Goal: Information Seeking & Learning: Learn about a topic

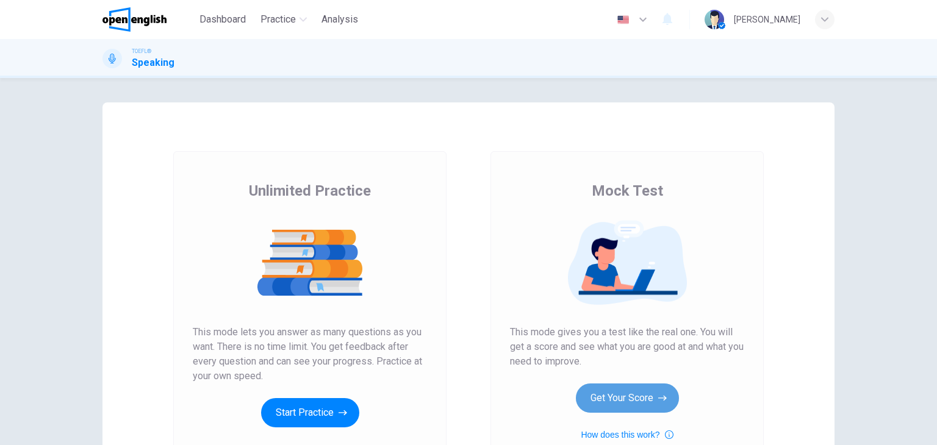
click at [632, 396] on button "Get Your Score" at bounding box center [627, 398] width 103 height 29
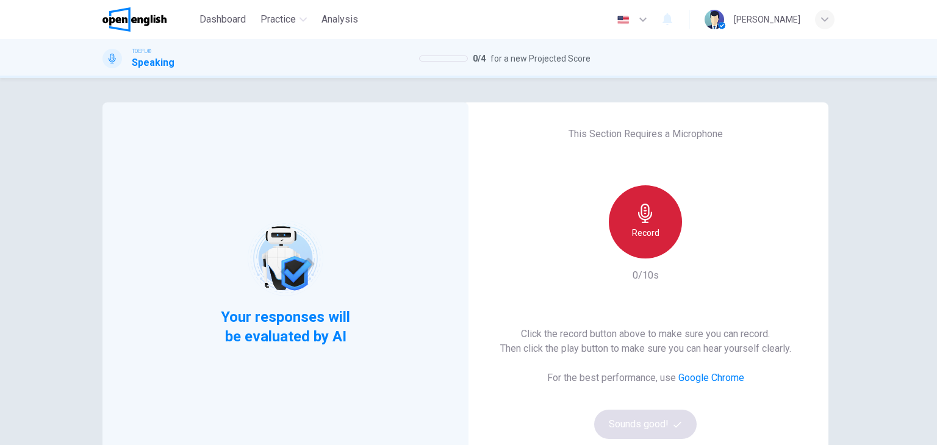
click at [668, 223] on div "Record" at bounding box center [645, 221] width 73 height 73
click at [667, 234] on div "Stop" at bounding box center [645, 221] width 73 height 73
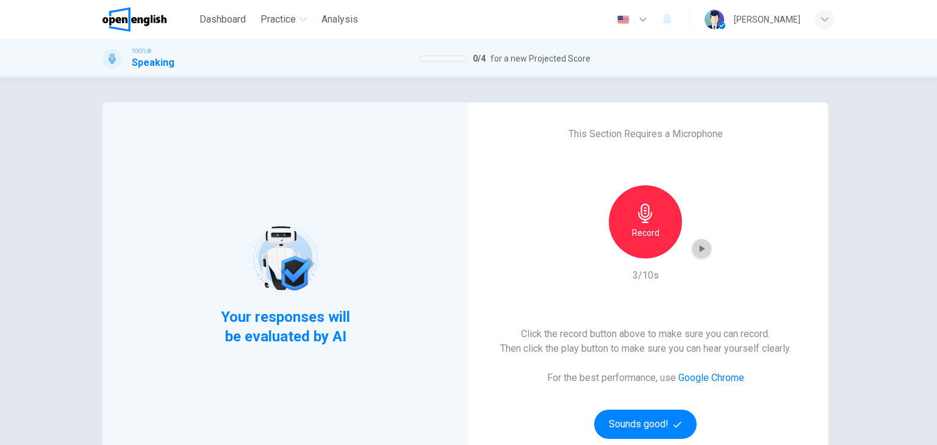
click at [701, 245] on icon "button" at bounding box center [701, 249] width 12 height 12
click at [633, 432] on button "Sounds good!" at bounding box center [645, 424] width 102 height 29
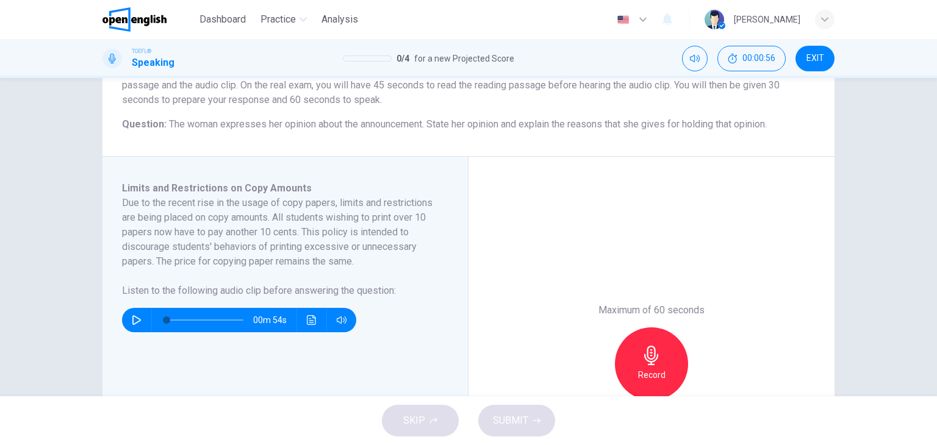
scroll to position [146, 0]
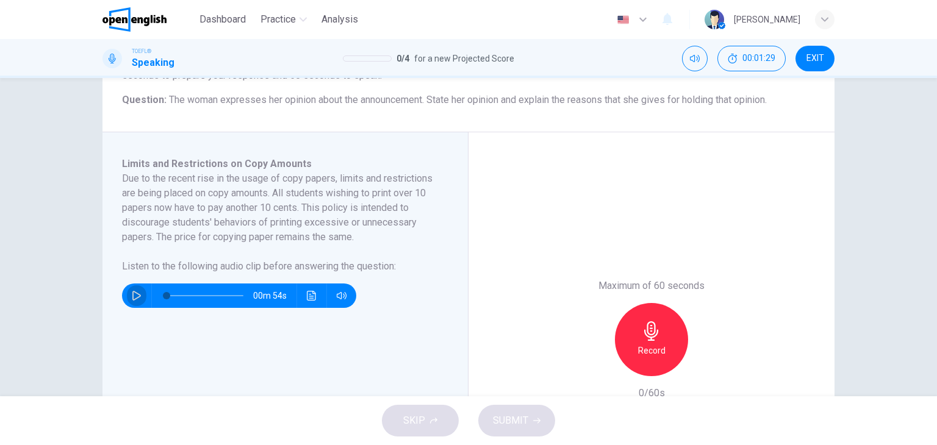
click at [132, 303] on button "button" at bounding box center [137, 296] width 20 height 24
click at [133, 293] on icon "button" at bounding box center [136, 295] width 7 height 7
type input "**"
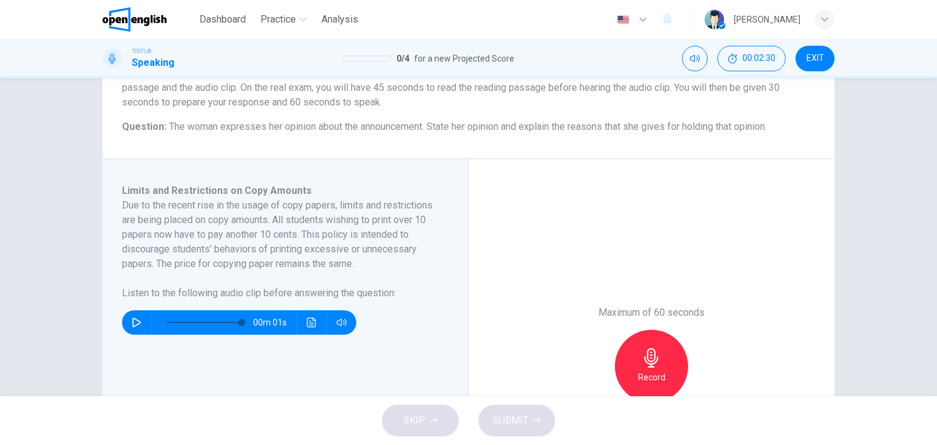
scroll to position [122, 0]
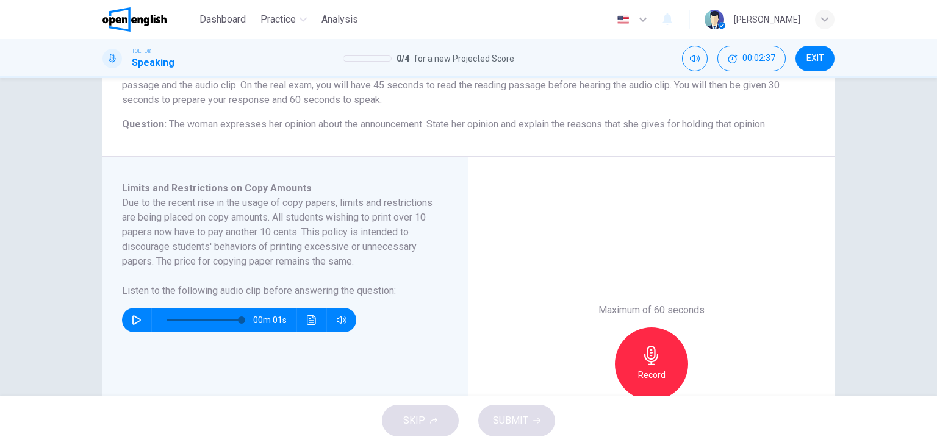
drag, startPoint x: 428, startPoint y: 125, endPoint x: 678, endPoint y: 138, distance: 251.0
click at [678, 138] on div "Question 1 Question Type : Integrated 2 Directions : You will now read a short …" at bounding box center [468, 68] width 732 height 176
drag, startPoint x: 771, startPoint y: 127, endPoint x: 574, endPoint y: 127, distance: 197.0
click at [574, 127] on span "The woman expresses her opinion about the announcement. State her opinion and e…" at bounding box center [468, 124] width 598 height 12
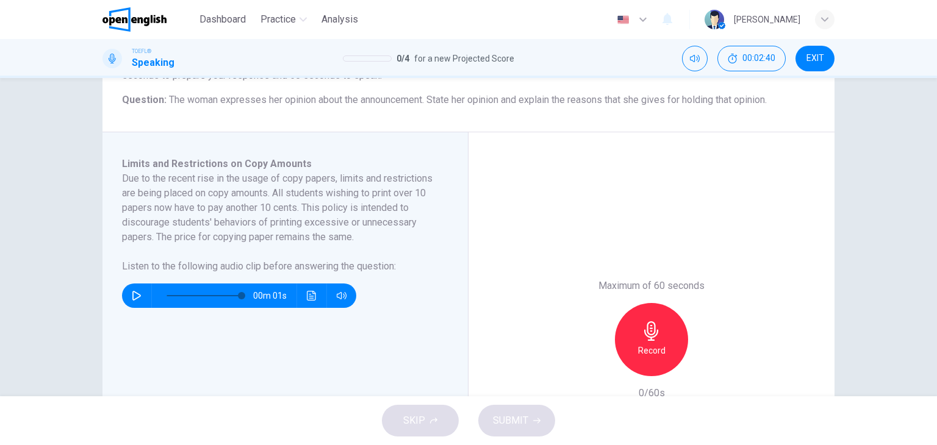
scroll to position [171, 0]
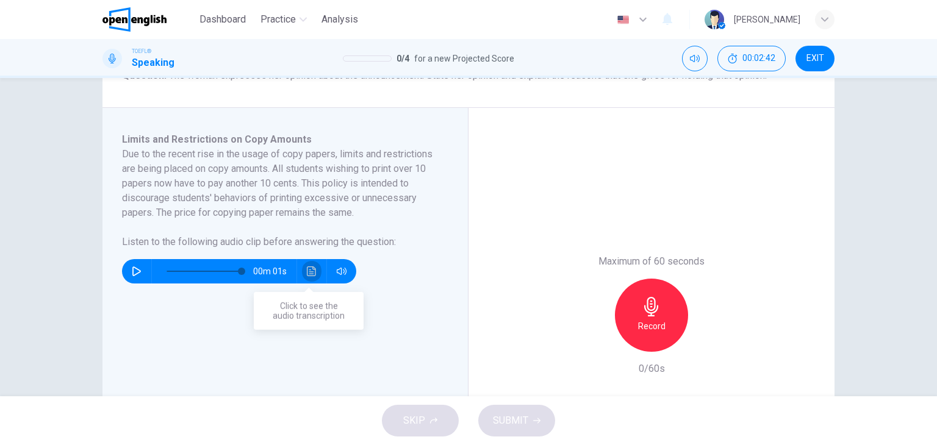
click at [312, 267] on icon "Click to see the audio transcription" at bounding box center [312, 272] width 10 height 10
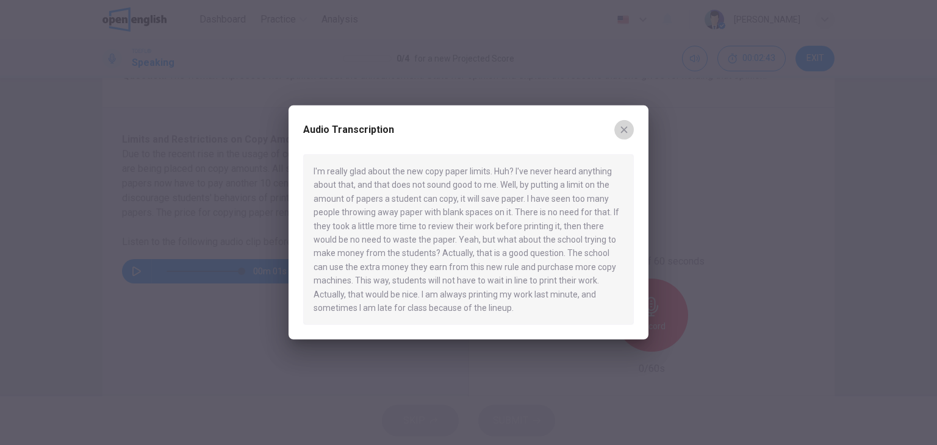
click at [623, 126] on icon "button" at bounding box center [624, 130] width 10 height 10
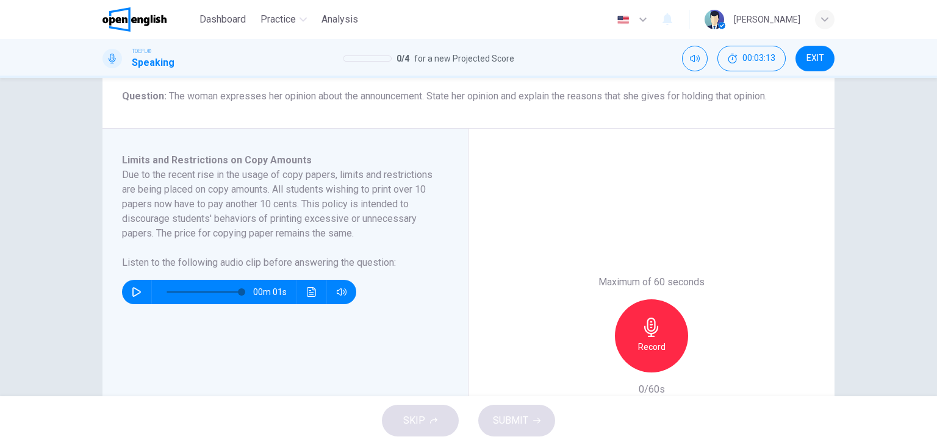
scroll to position [154, 0]
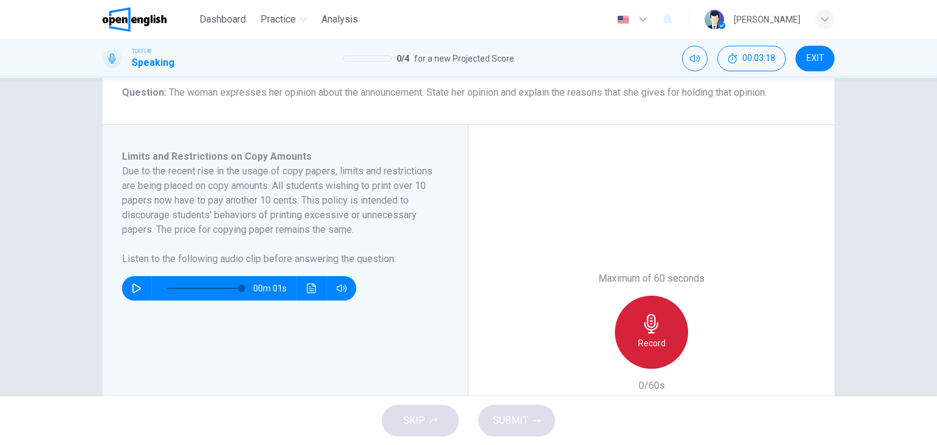
click at [653, 328] on icon "button" at bounding box center [651, 324] width 14 height 20
click at [909, 264] on div "Question 1 Question Type : Integrated 2 Directions : You will now read a short …" at bounding box center [468, 237] width 937 height 318
click at [612, 315] on div "Stop" at bounding box center [652, 332] width 132 height 73
click at [631, 339] on div "Stop" at bounding box center [651, 332] width 73 height 73
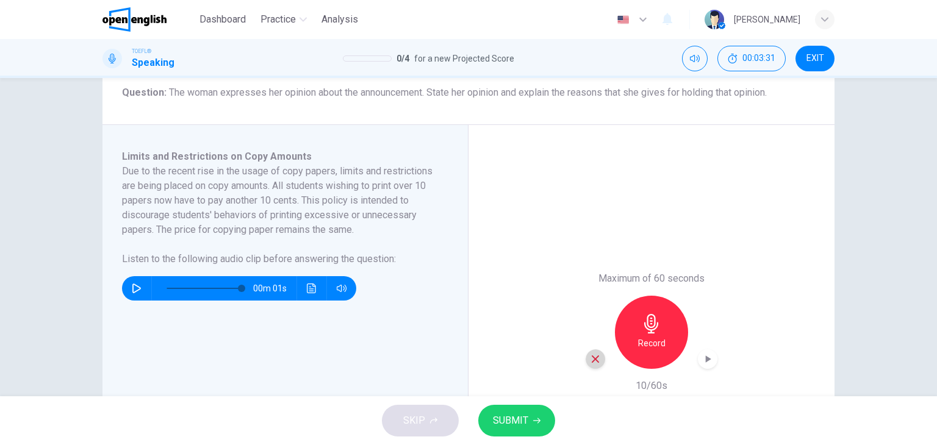
click at [590, 360] on icon "button" at bounding box center [595, 359] width 11 height 11
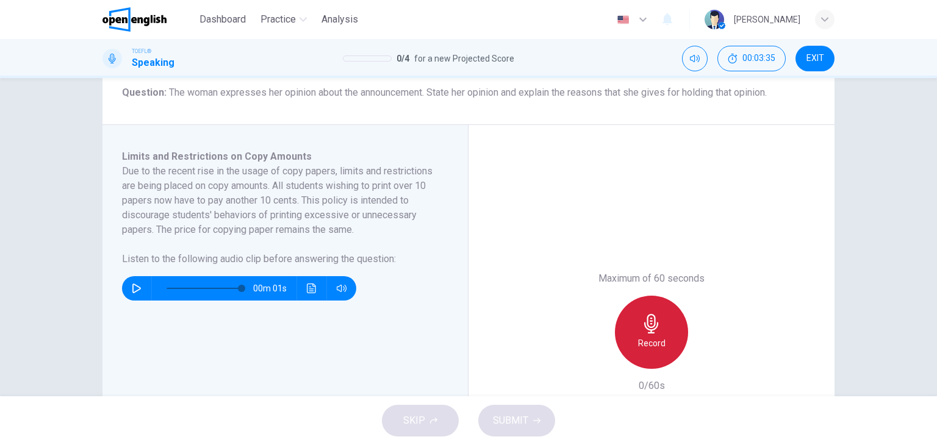
click at [654, 334] on div "Record" at bounding box center [651, 332] width 73 height 73
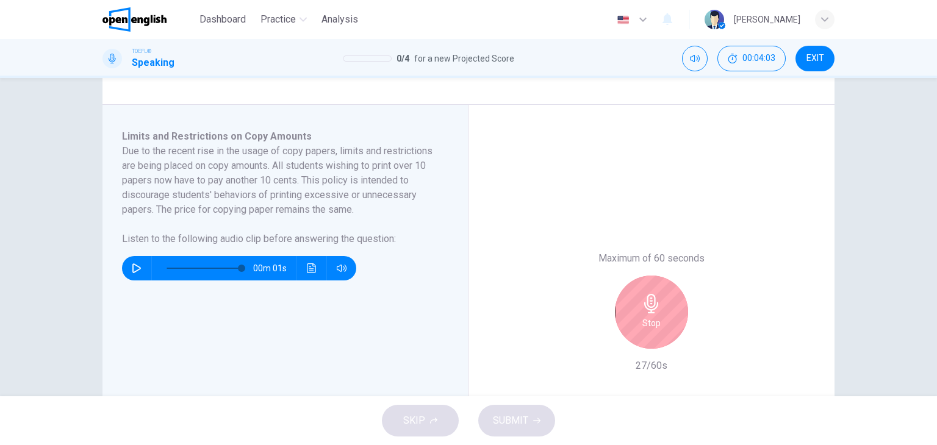
scroll to position [176, 0]
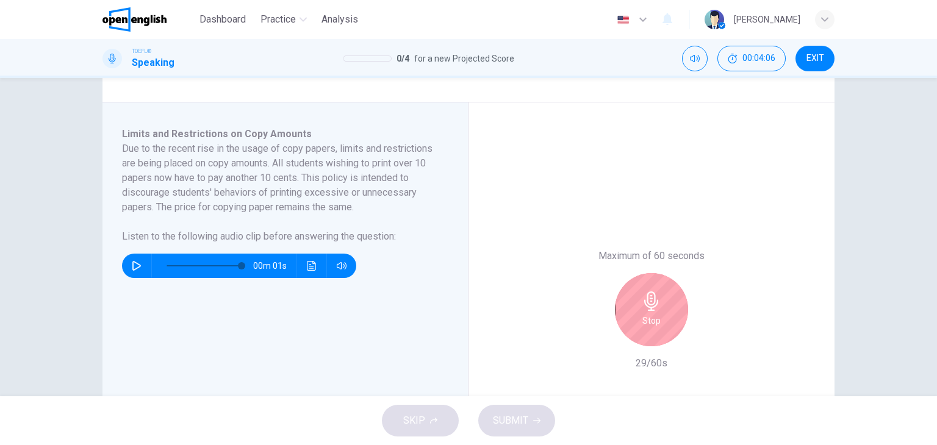
click at [627, 320] on div "Stop" at bounding box center [651, 309] width 73 height 73
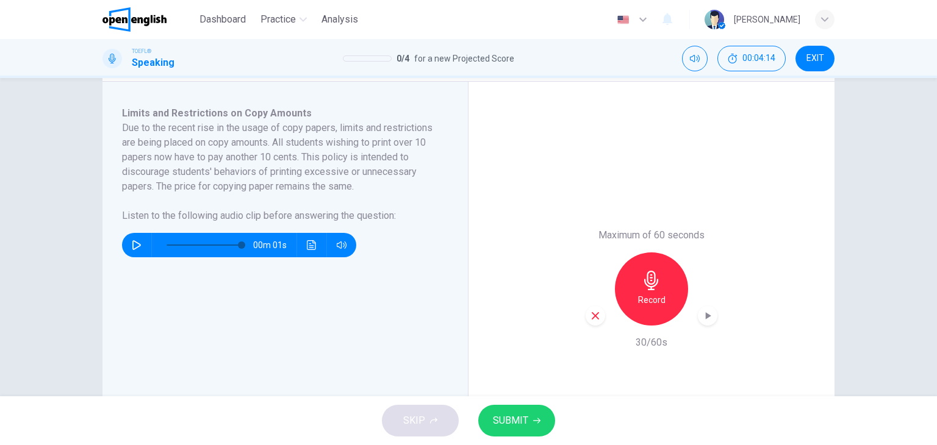
scroll to position [221, 0]
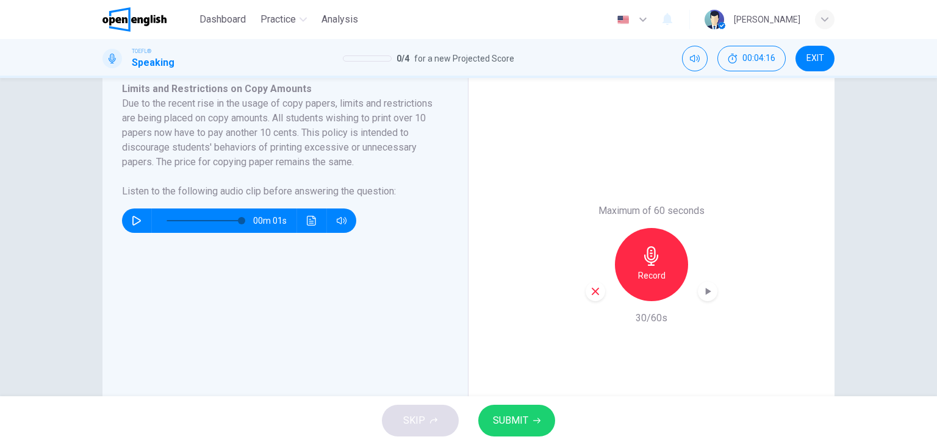
click at [602, 295] on div "Record" at bounding box center [652, 264] width 132 height 73
click at [597, 295] on icon "button" at bounding box center [595, 291] width 11 height 11
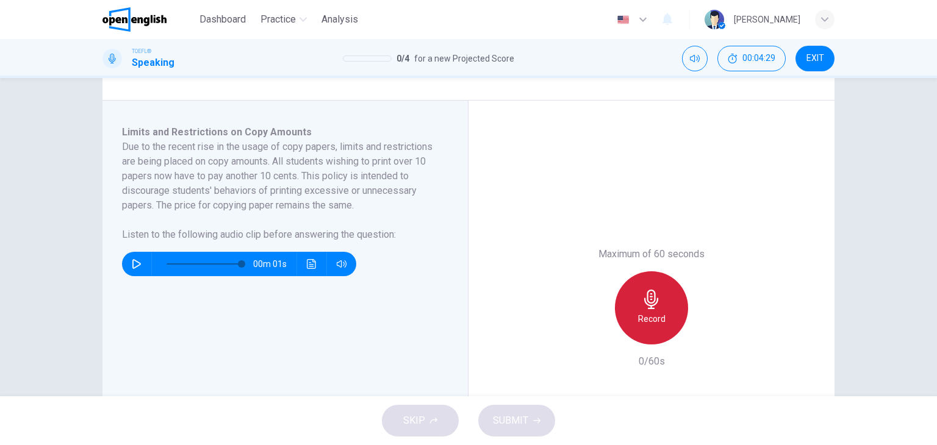
click at [642, 293] on icon "button" at bounding box center [652, 300] width 20 height 20
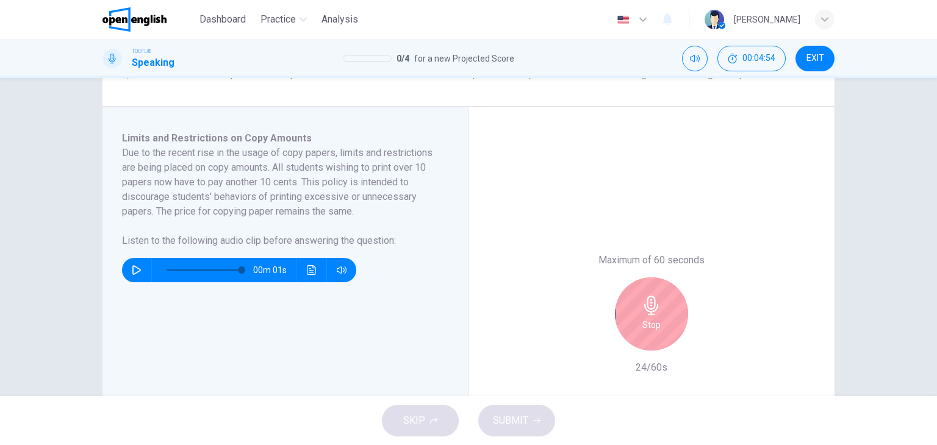
scroll to position [176, 0]
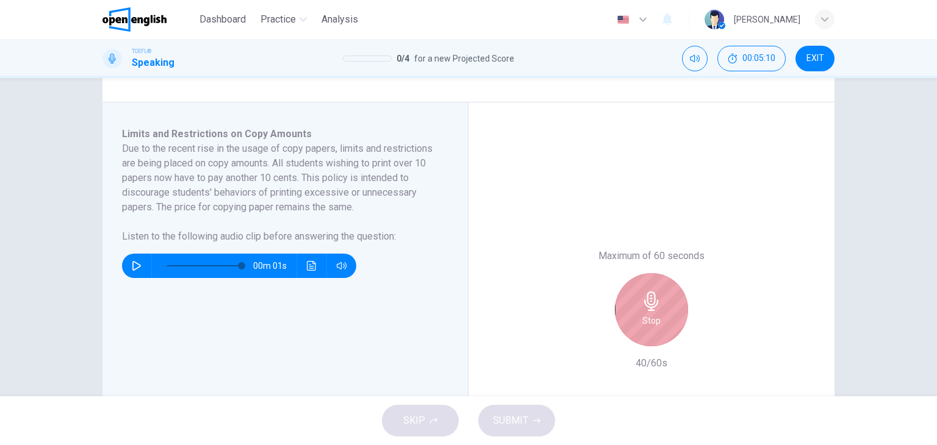
click at [654, 315] on h6 "Stop" at bounding box center [651, 321] width 18 height 15
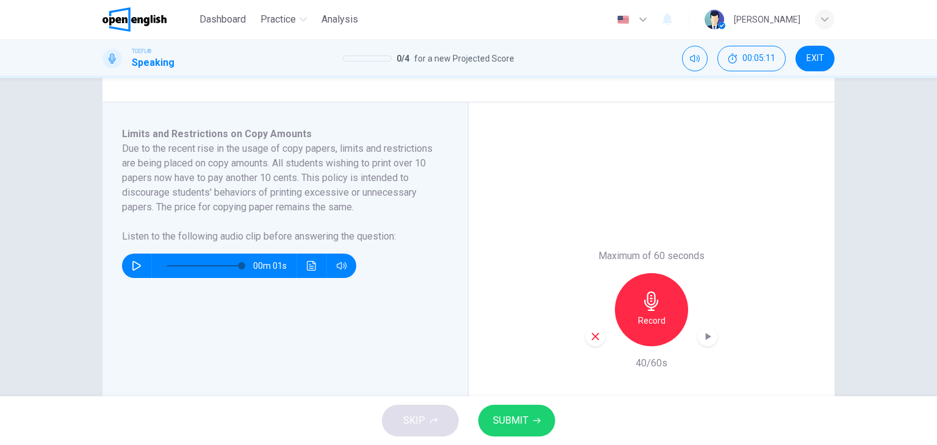
scroll to position [321, 0]
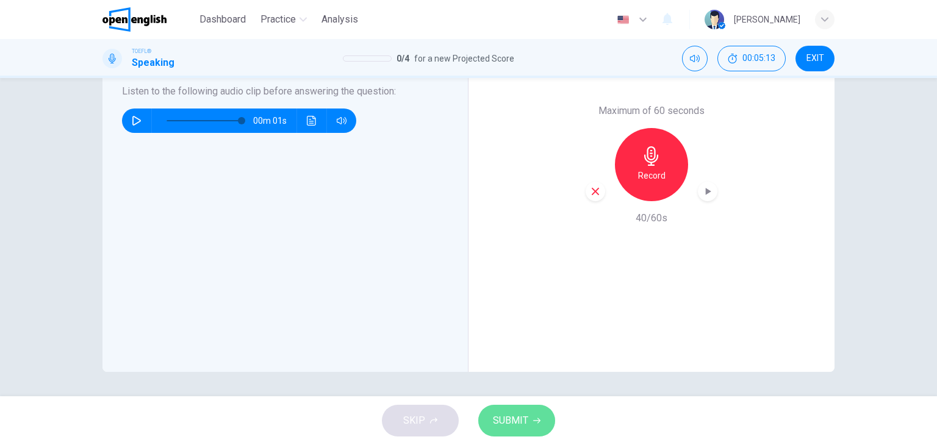
click at [525, 425] on span "SUBMIT" at bounding box center [510, 420] width 35 height 17
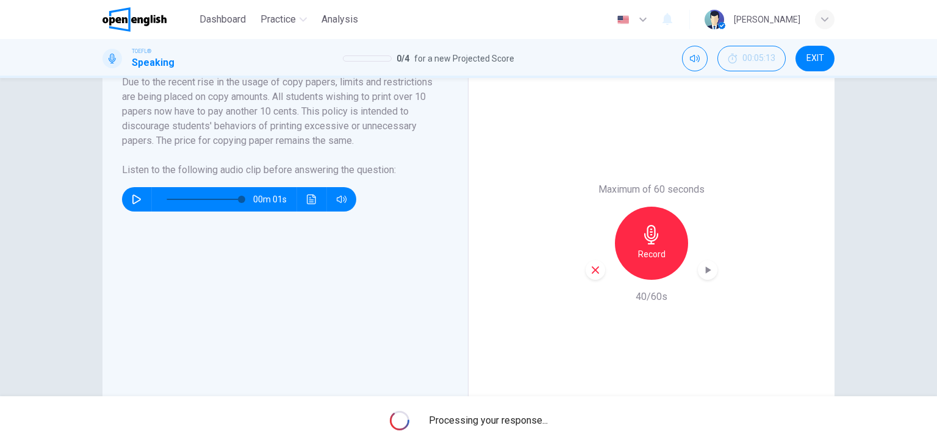
scroll to position [242, 0]
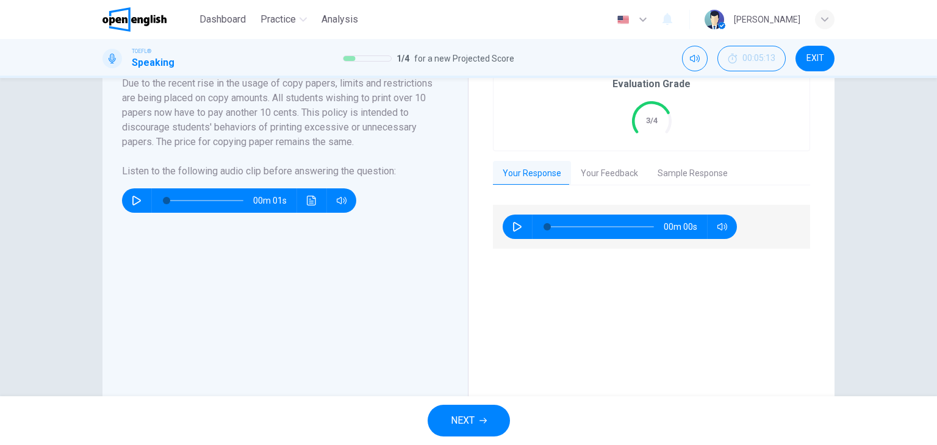
type input "*"
click at [600, 173] on button "Your Feedback" at bounding box center [609, 174] width 77 height 26
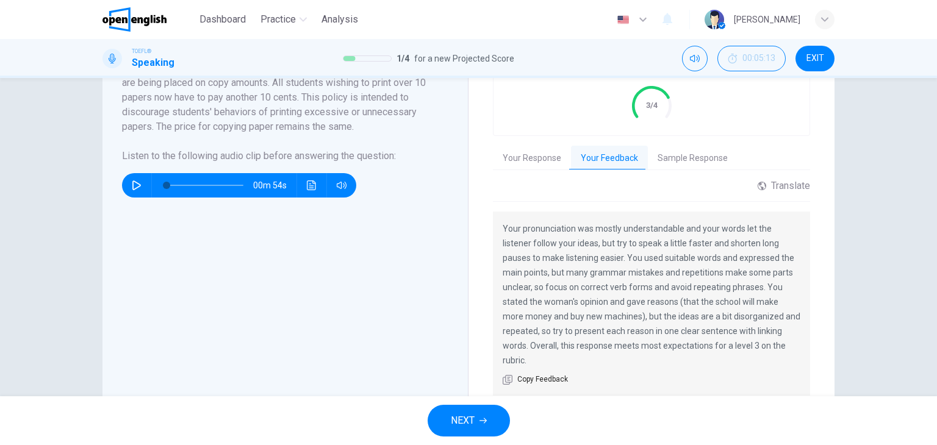
scroll to position [258, 0]
click at [686, 147] on button "Sample Response" at bounding box center [693, 158] width 90 height 26
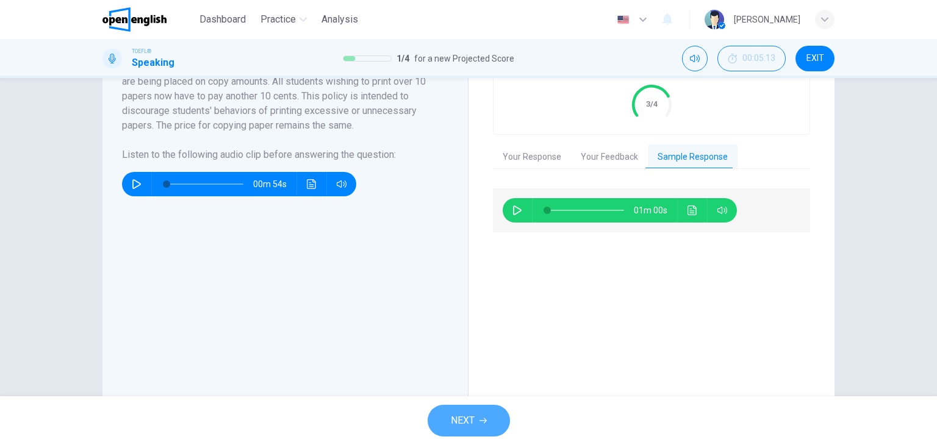
click at [487, 410] on button "NEXT" at bounding box center [469, 421] width 82 height 32
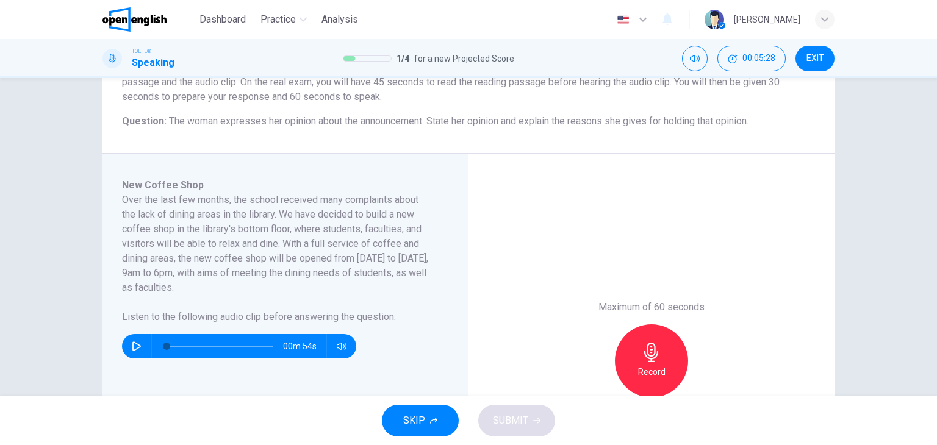
scroll to position [129, 0]
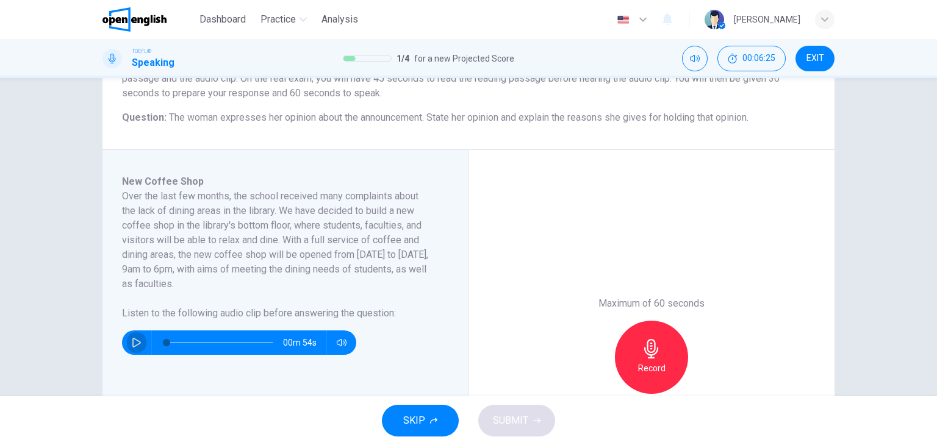
click at [129, 349] on button "button" at bounding box center [137, 343] width 20 height 24
click at [361, 341] on div "00m 15s" at bounding box center [278, 338] width 312 height 34
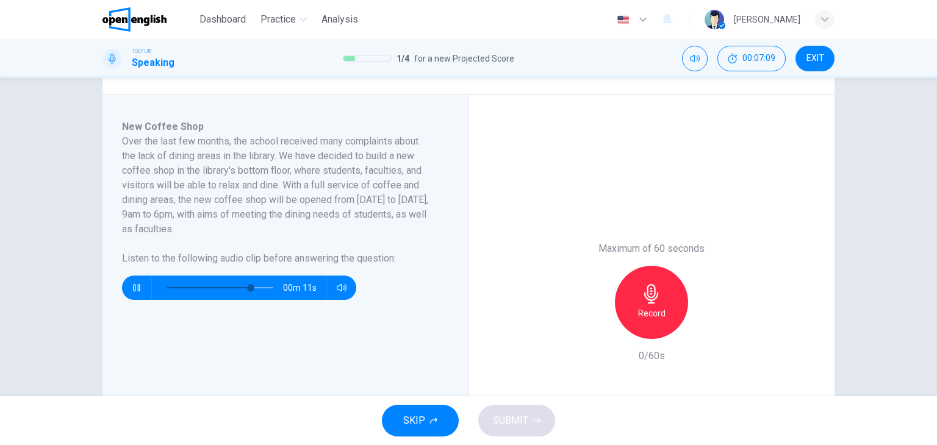
scroll to position [185, 0]
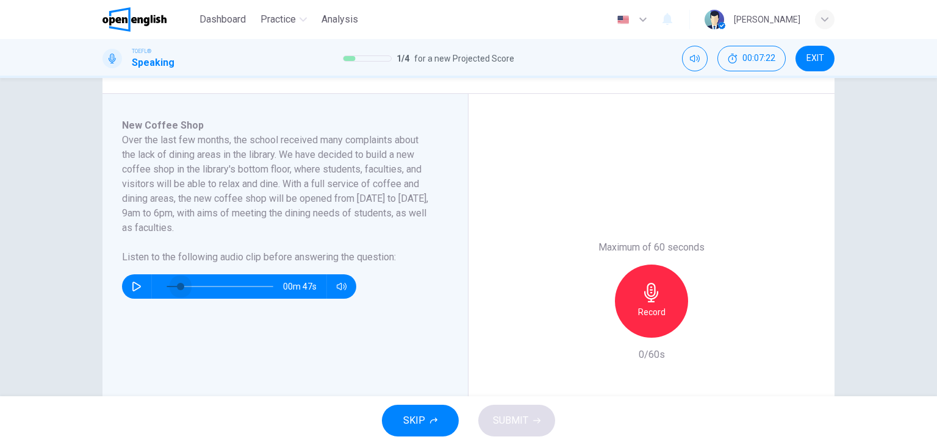
drag, startPoint x: 163, startPoint y: 286, endPoint x: 177, endPoint y: 290, distance: 14.7
click at [177, 290] on span at bounding box center [180, 286] width 7 height 7
click at [132, 287] on icon "button" at bounding box center [137, 287] width 10 height 10
drag, startPoint x: 190, startPoint y: 291, endPoint x: 200, endPoint y: 290, distance: 9.8
click at [200, 290] on span at bounding box center [201, 286] width 7 height 7
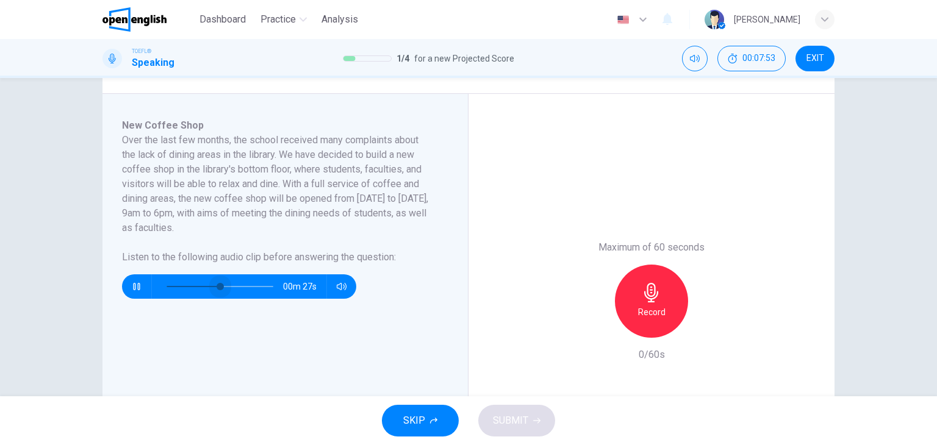
click at [217, 289] on span at bounding box center [220, 286] width 107 height 17
click at [217, 290] on span at bounding box center [220, 286] width 7 height 7
click at [195, 293] on span at bounding box center [220, 286] width 107 height 17
click at [133, 289] on icon "button" at bounding box center [136, 286] width 7 height 7
click at [135, 279] on button "button" at bounding box center [137, 286] width 20 height 24
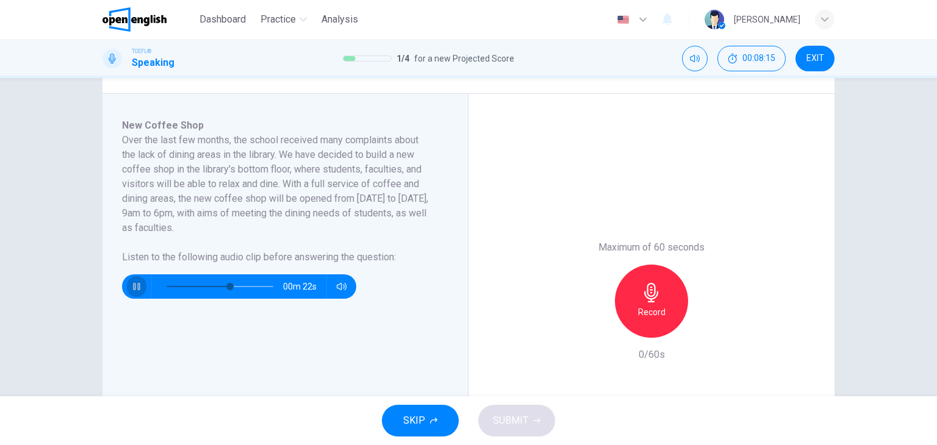
click at [135, 279] on button "button" at bounding box center [137, 286] width 20 height 24
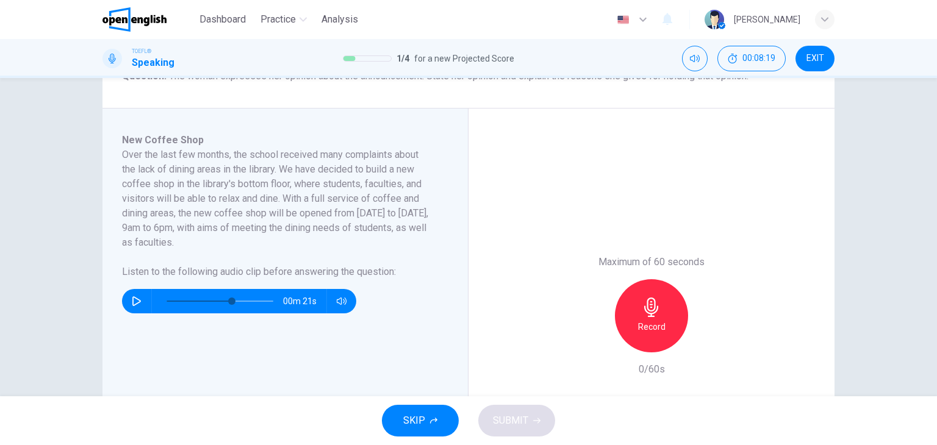
scroll to position [165, 0]
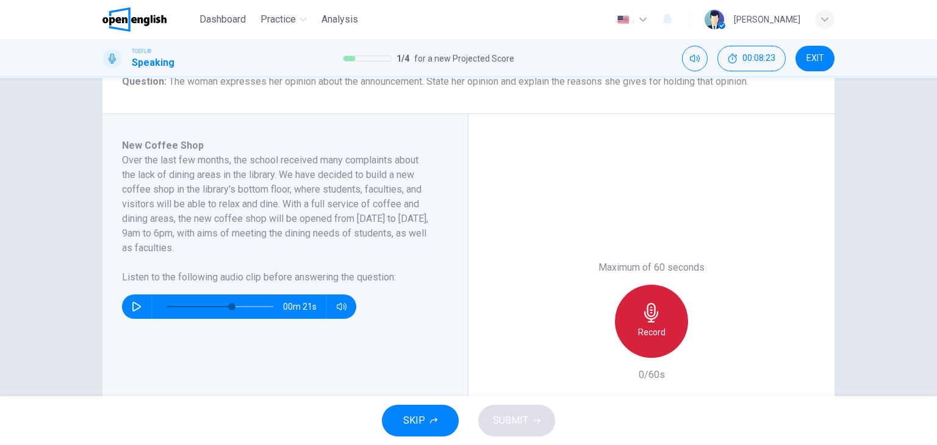
click at [651, 323] on div "Record" at bounding box center [651, 321] width 73 height 73
click at [650, 317] on icon "button" at bounding box center [652, 313] width 20 height 20
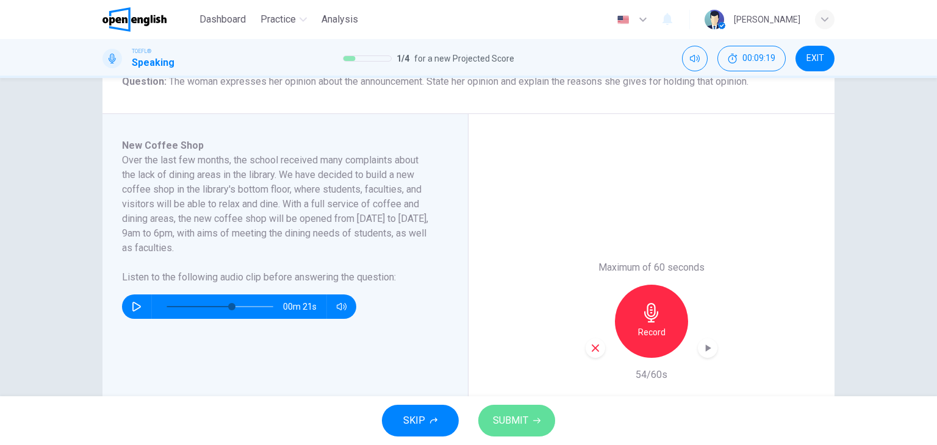
click at [505, 430] on button "SUBMIT" at bounding box center [516, 421] width 77 height 32
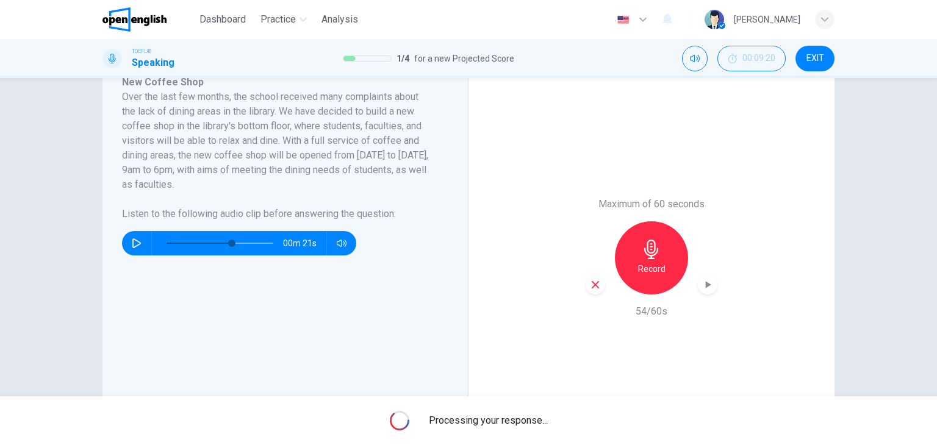
scroll to position [229, 0]
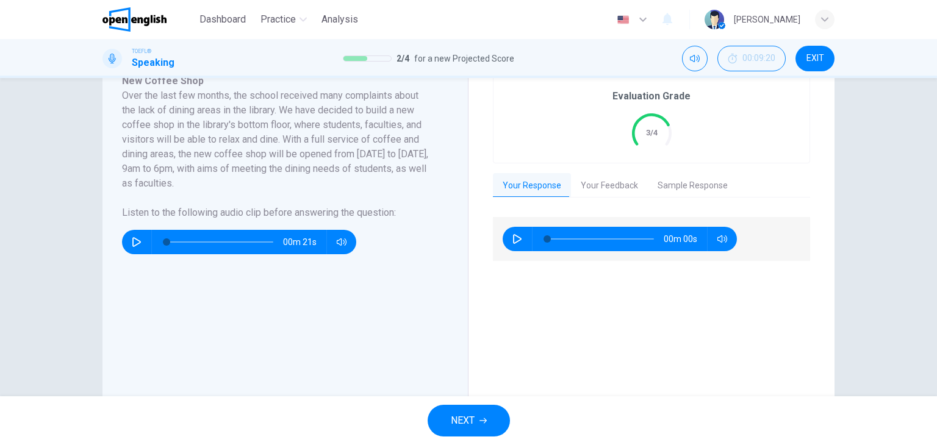
type input "*"
click at [481, 417] on icon "button" at bounding box center [482, 420] width 7 height 7
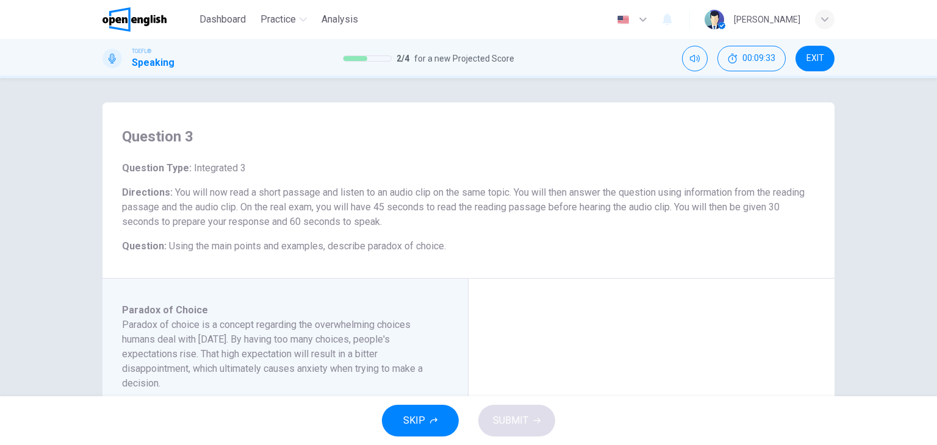
click at [669, 259] on div "Question 3 Question Type : Integrated 3 Directions : You will now read a short …" at bounding box center [468, 190] width 732 height 176
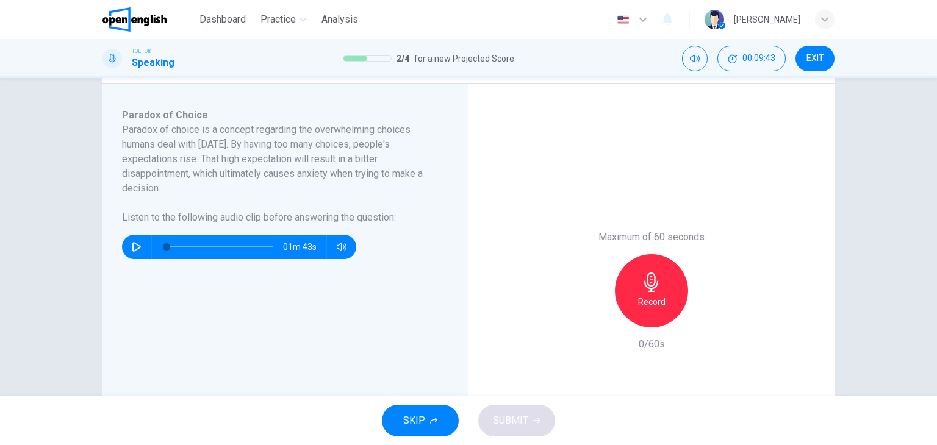
scroll to position [171, 0]
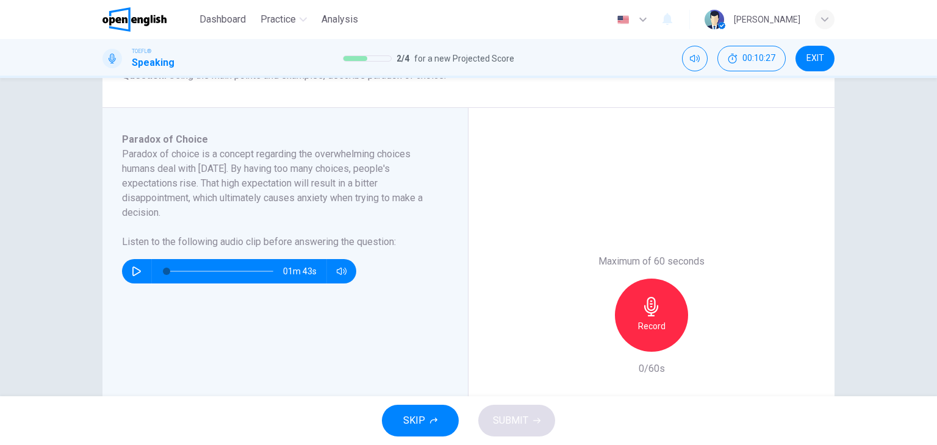
click at [129, 286] on div "Paradox of Choice Paradox of choice is a concept regarding the overwhelming cho…" at bounding box center [290, 315] width 336 height 366
click at [129, 280] on button "button" at bounding box center [137, 271] width 20 height 24
click at [186, 248] on h6 "Listen to the following audio clip before answering the question :" at bounding box center [278, 242] width 312 height 15
click at [132, 271] on icon "button" at bounding box center [137, 272] width 10 height 10
type input "*"
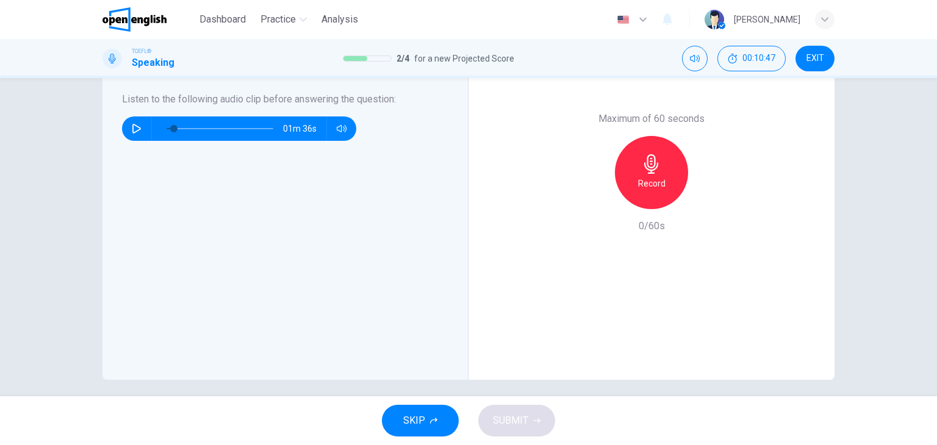
scroll to position [321, 0]
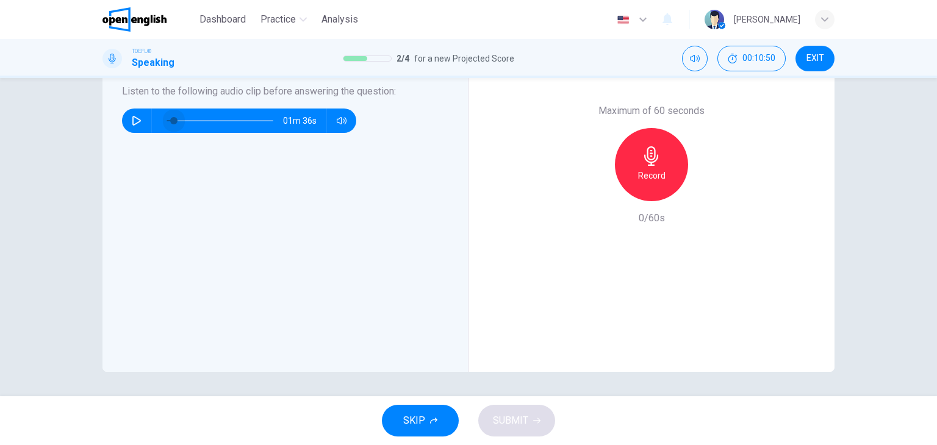
drag, startPoint x: 171, startPoint y: 123, endPoint x: 163, endPoint y: 124, distance: 8.0
click at [170, 124] on span at bounding box center [173, 120] width 7 height 7
click at [132, 118] on icon "button" at bounding box center [136, 121] width 9 height 10
click at [271, 247] on div "Paradox of Choice Paradox of choice is a concept regarding the overwhelming cho…" at bounding box center [290, 165] width 336 height 366
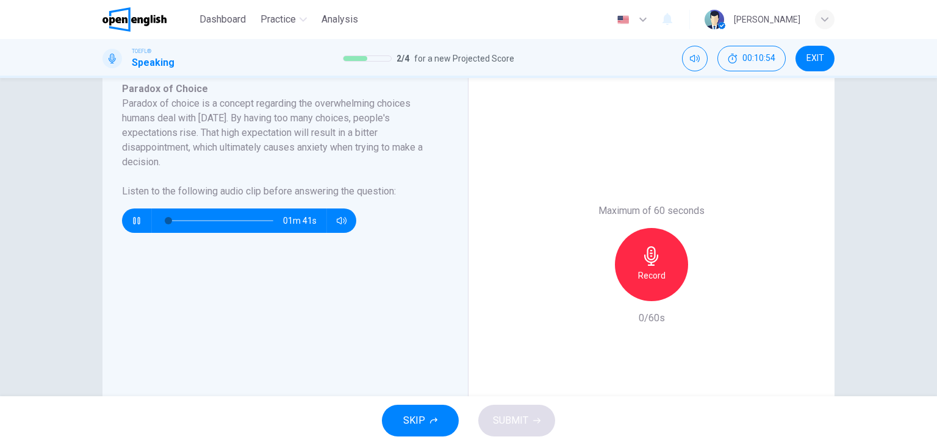
scroll to position [224, 0]
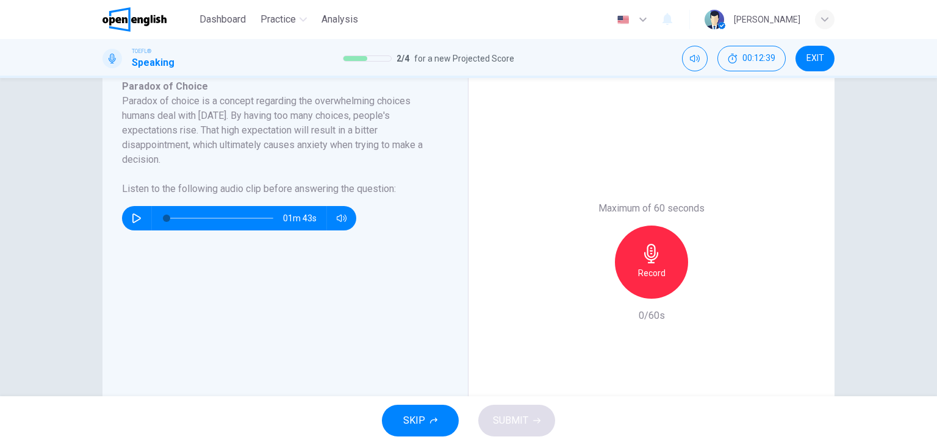
click at [349, 140] on h6 "Paradox of choice is a concept regarding the overwhelming choices humans deal w…" at bounding box center [278, 130] width 312 height 73
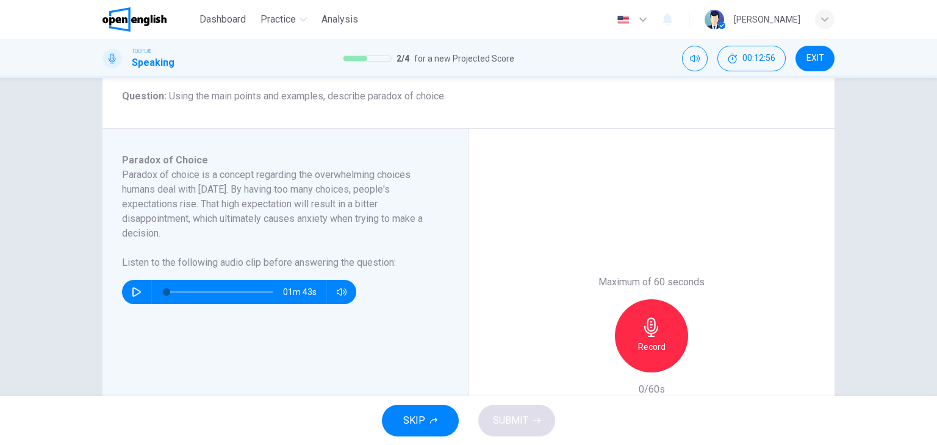
scroll to position [151, 0]
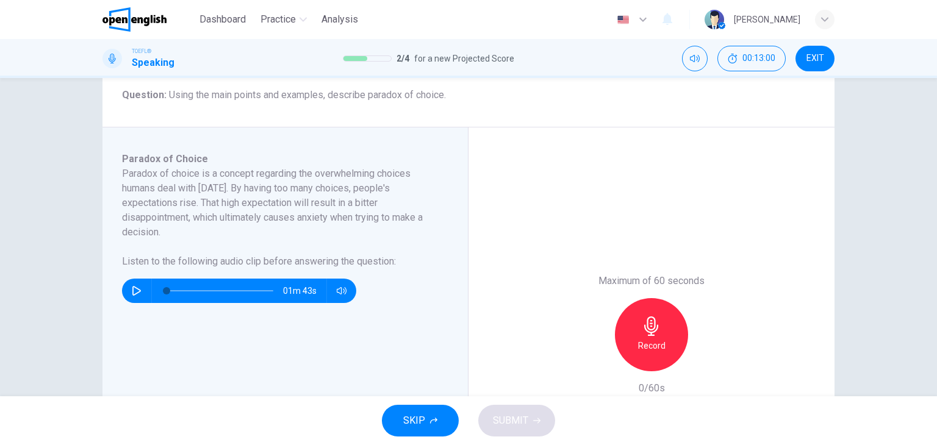
click at [651, 349] on h6 "Record" at bounding box center [651, 346] width 27 height 15
click at [663, 349] on div "Stop" at bounding box center [651, 334] width 73 height 73
click at [134, 293] on icon "button" at bounding box center [136, 291] width 9 height 10
click at [592, 364] on icon "button" at bounding box center [595, 361] width 7 height 7
click at [174, 291] on span at bounding box center [173, 290] width 7 height 7
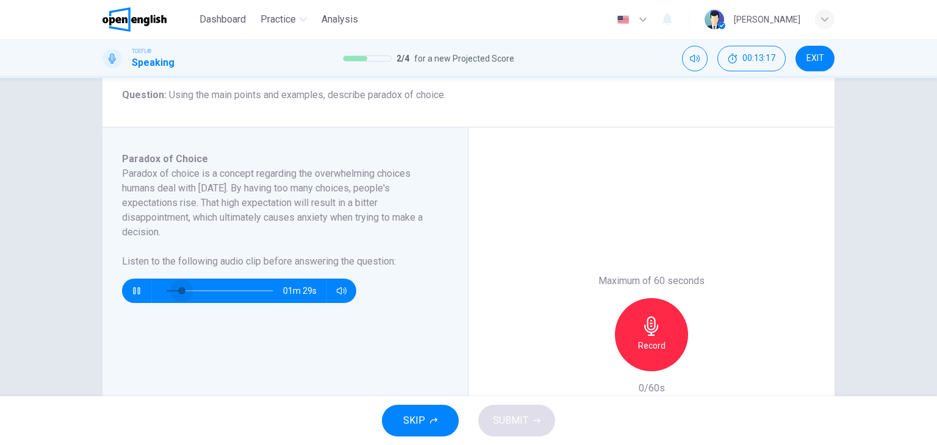
click at [178, 293] on span at bounding box center [181, 290] width 7 height 7
click at [193, 291] on span at bounding box center [196, 290] width 7 height 7
drag, startPoint x: 193, startPoint y: 291, endPoint x: 204, endPoint y: 293, distance: 10.5
click at [204, 293] on span at bounding box center [206, 290] width 7 height 7
click at [209, 293] on span at bounding box center [210, 290] width 7 height 7
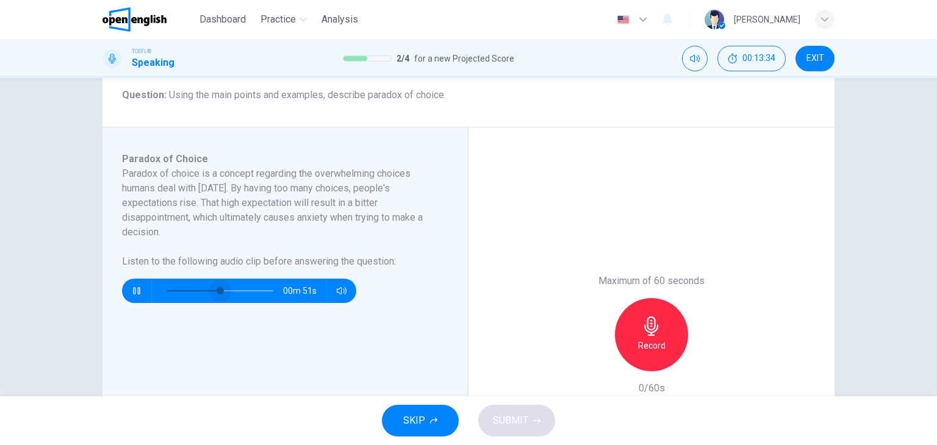
click at [218, 291] on span at bounding box center [220, 290] width 7 height 7
click at [224, 292] on span at bounding box center [224, 290] width 7 height 7
click at [231, 292] on span at bounding box center [232, 290] width 7 height 7
click at [133, 288] on icon "button" at bounding box center [136, 290] width 7 height 7
click at [656, 336] on div "Record" at bounding box center [651, 334] width 73 height 73
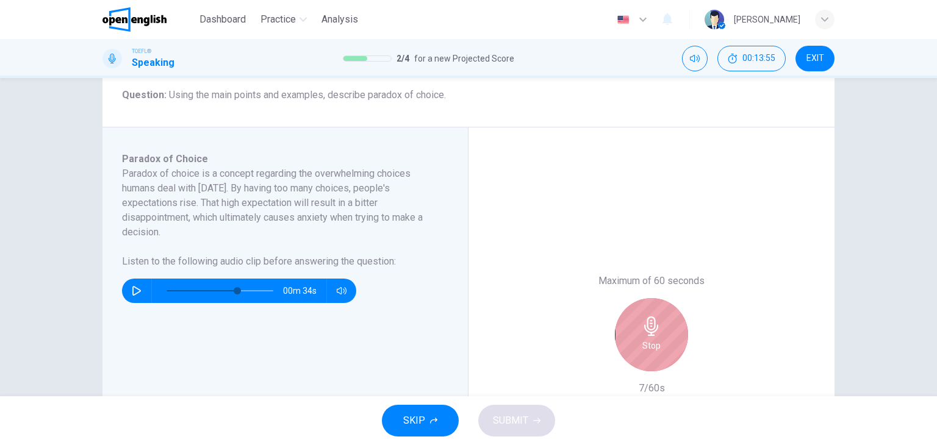
click at [654, 341] on h6 "Stop" at bounding box center [651, 346] width 18 height 15
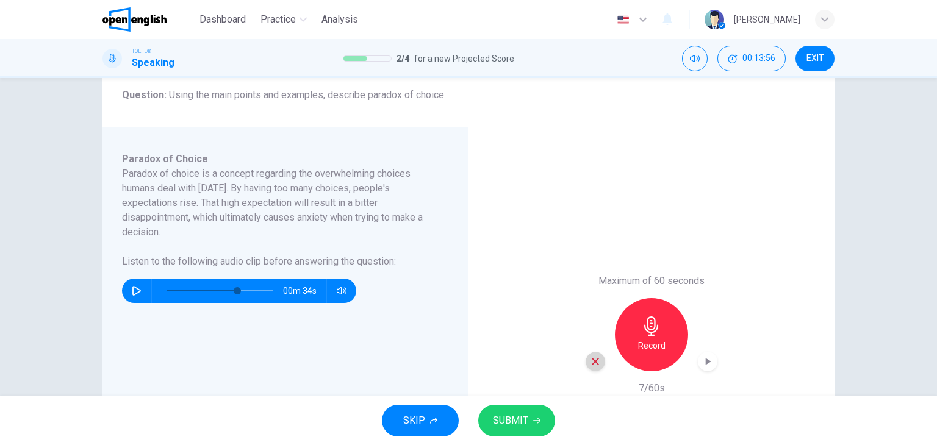
click at [588, 353] on div "button" at bounding box center [596, 362] width 20 height 20
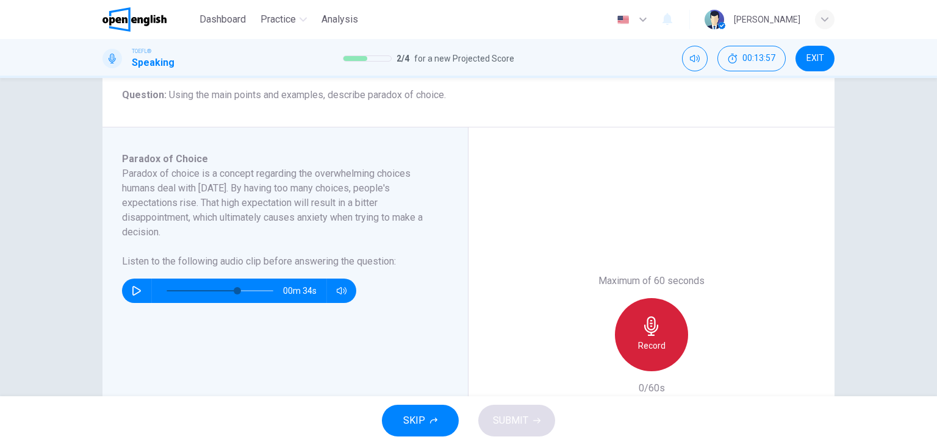
click at [665, 354] on div "Record" at bounding box center [651, 334] width 73 height 73
drag, startPoint x: 643, startPoint y: 380, endPoint x: 651, endPoint y: 362, distance: 19.9
click at [651, 362] on div "Maximum of 60 seconds Stop 22/60s" at bounding box center [652, 335] width 132 height 122
click at [651, 362] on div "Stop" at bounding box center [651, 334] width 73 height 73
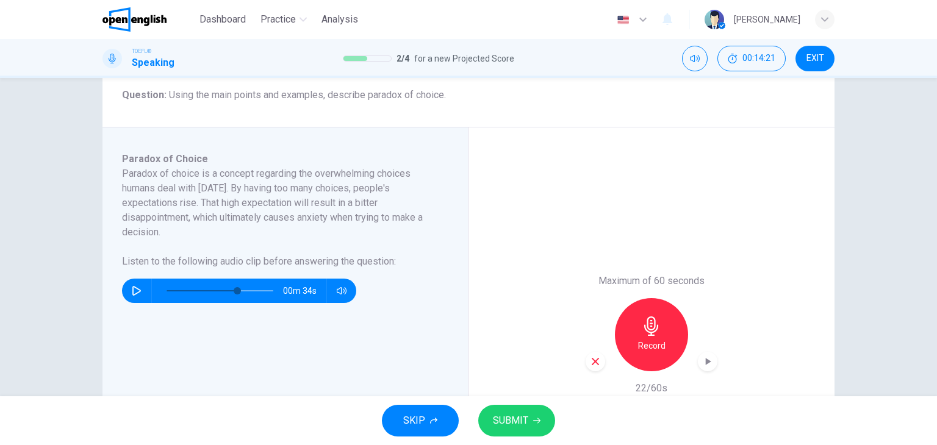
click at [593, 363] on icon "button" at bounding box center [595, 361] width 11 height 11
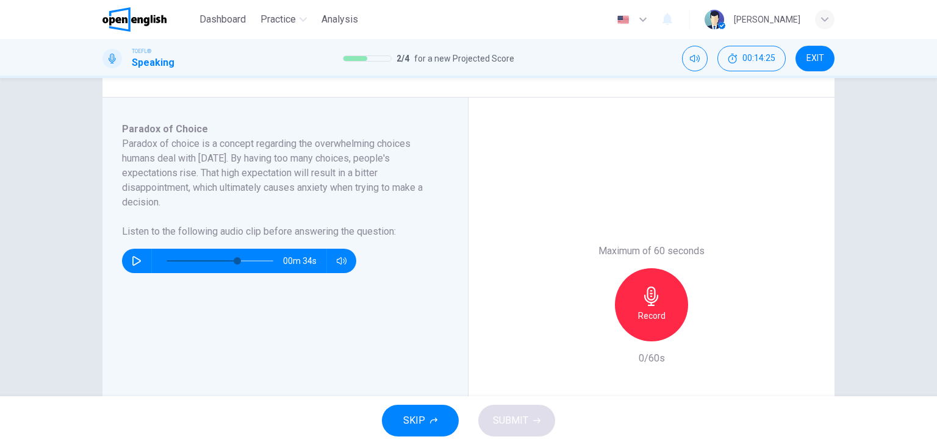
scroll to position [182, 0]
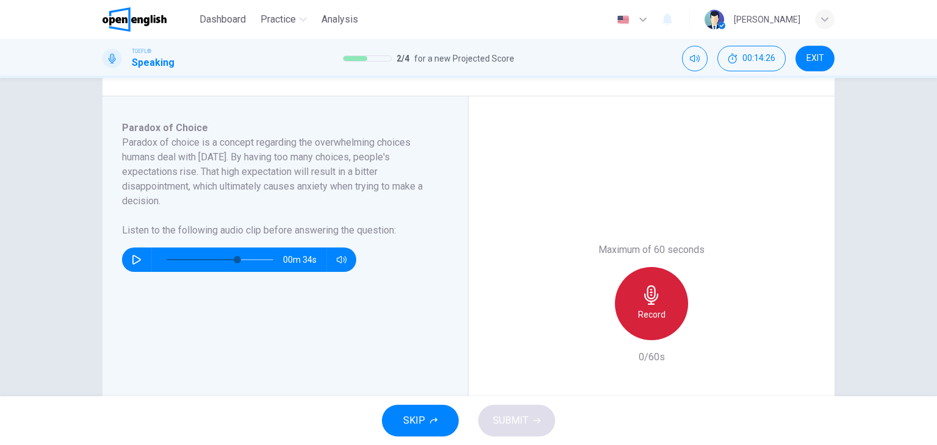
click at [684, 304] on div "Record" at bounding box center [651, 303] width 73 height 73
click at [649, 318] on h6 "Stop" at bounding box center [651, 314] width 18 height 15
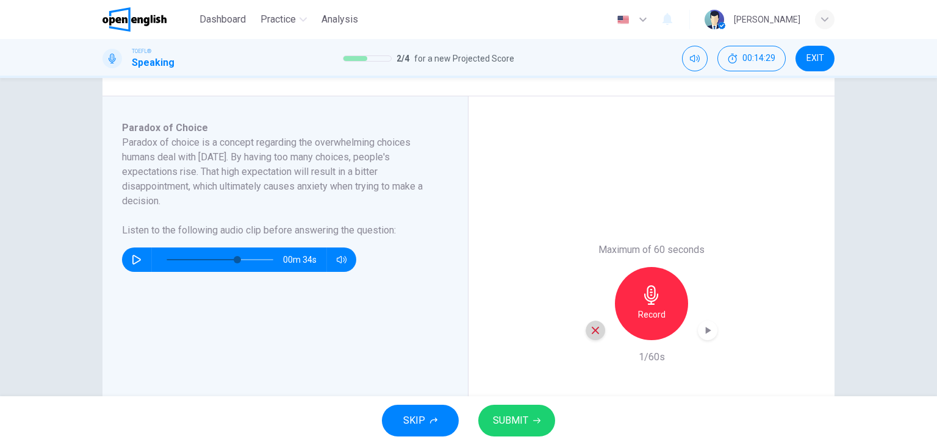
click at [596, 328] on icon "button" at bounding box center [595, 330] width 11 height 11
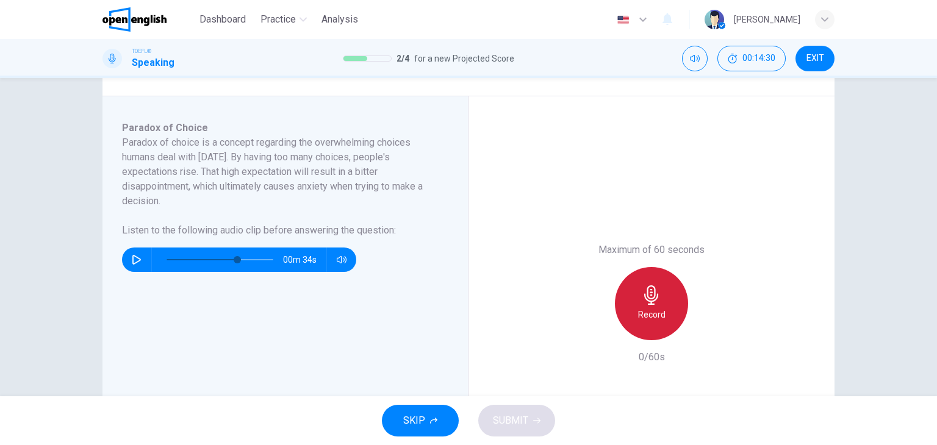
click at [638, 317] on h6 "Record" at bounding box center [651, 314] width 27 height 15
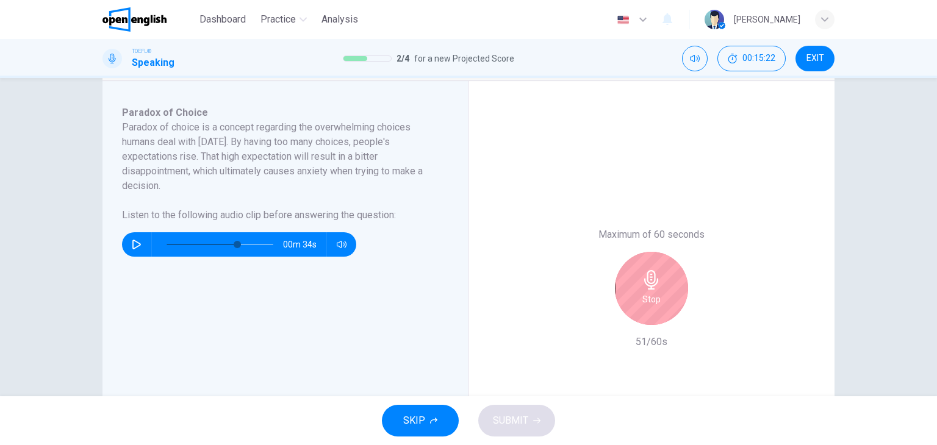
scroll to position [198, 0]
click at [642, 300] on h6 "Stop" at bounding box center [651, 299] width 18 height 15
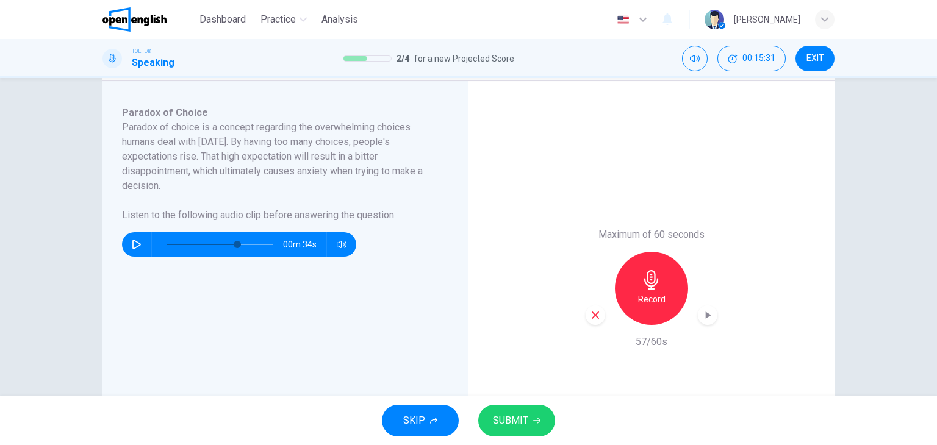
drag, startPoint x: 911, startPoint y: 292, endPoint x: 936, endPoint y: 278, distance: 29.2
click at [936, 278] on div "Question 3 Question Type : Integrated 3 Directions : You will now read a short …" at bounding box center [468, 237] width 937 height 318
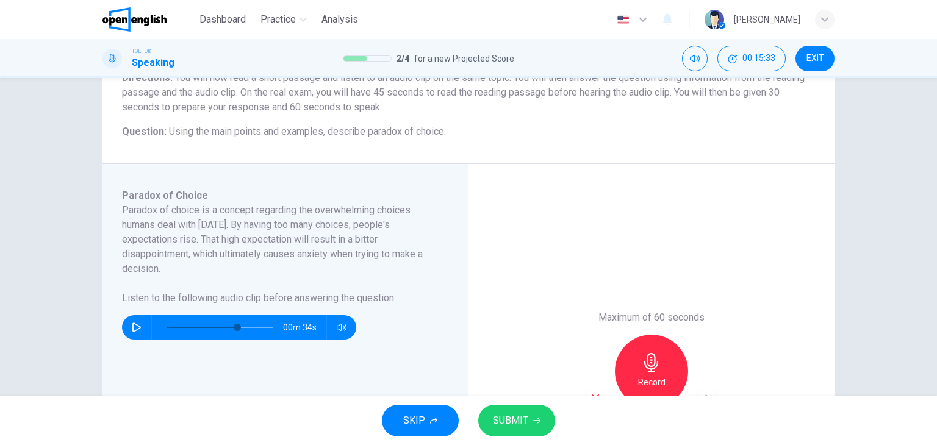
scroll to position [113, 0]
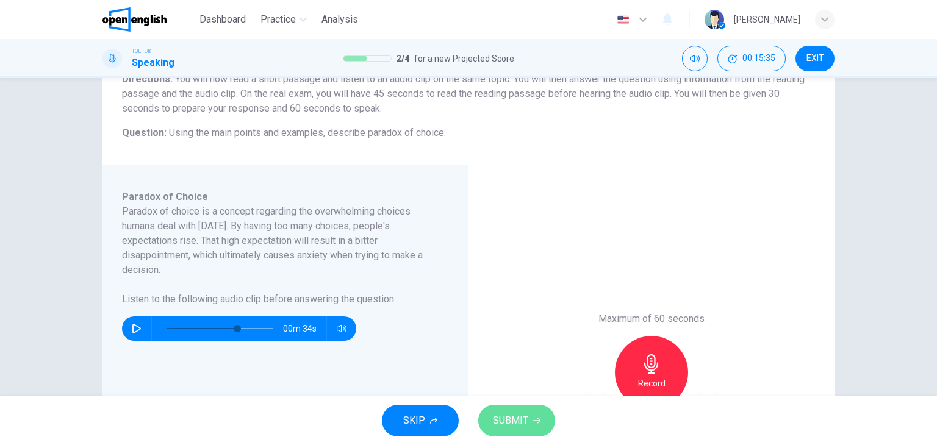
click at [535, 417] on icon "button" at bounding box center [536, 420] width 7 height 7
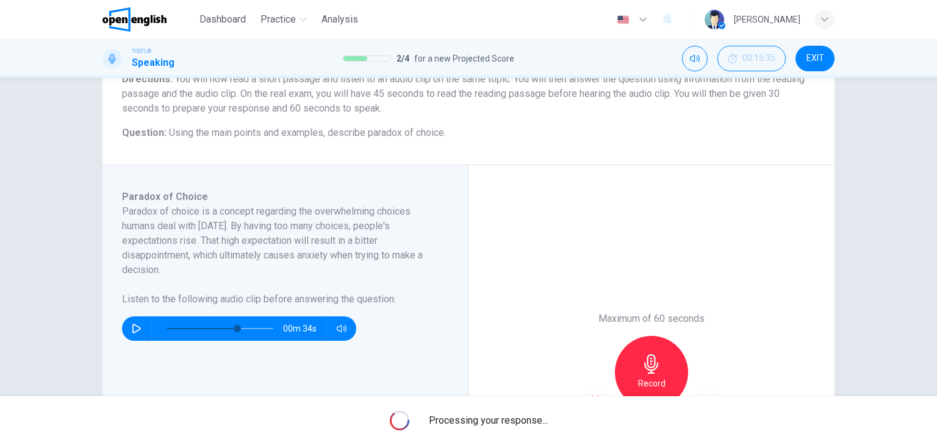
drag, startPoint x: 899, startPoint y: 248, endPoint x: 936, endPoint y: 221, distance: 45.5
click at [936, 221] on div "Question 3 Question Type : Integrated 3 Directions : You will now read a short …" at bounding box center [468, 237] width 937 height 318
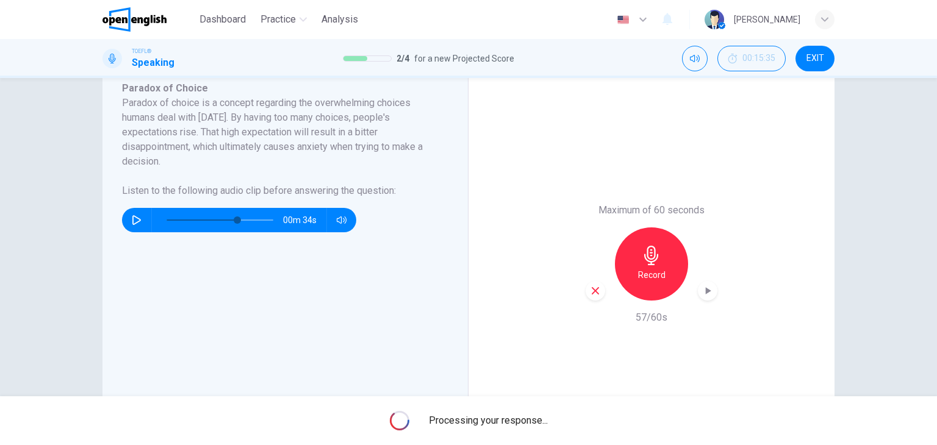
scroll to position [221, 0]
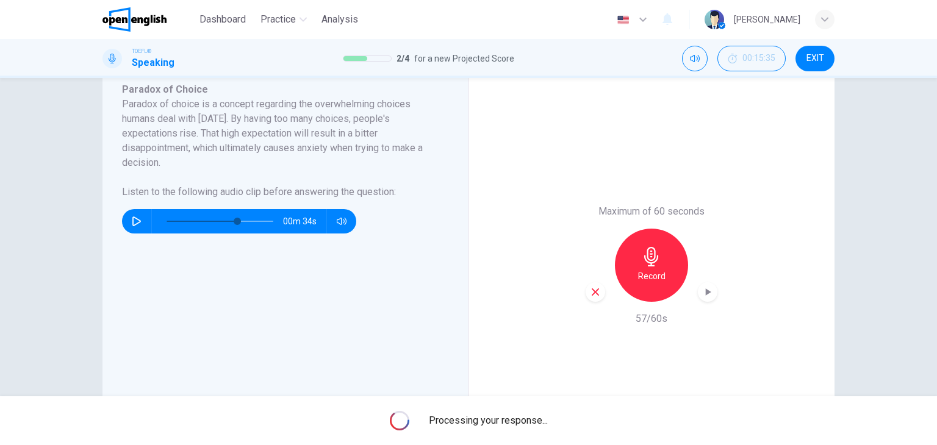
type input "*"
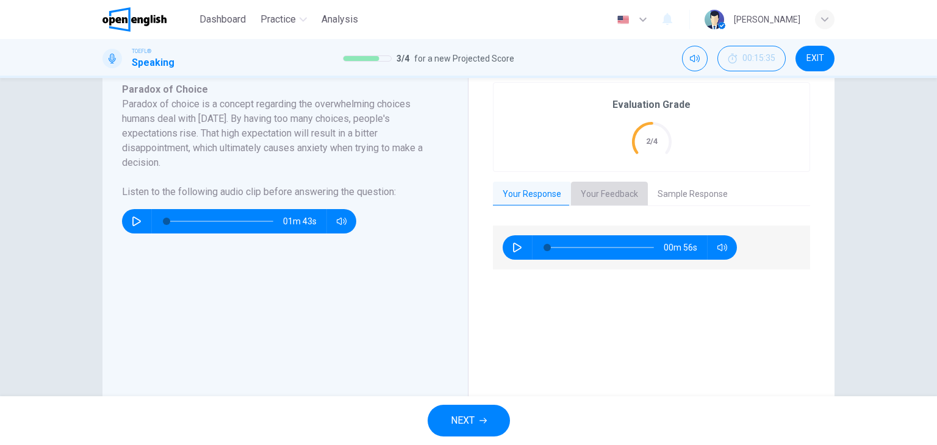
click at [590, 201] on button "Your Feedback" at bounding box center [609, 195] width 77 height 26
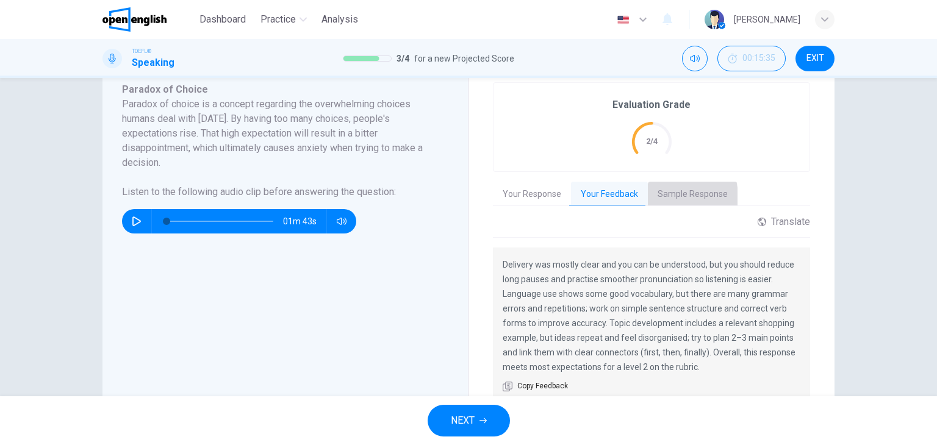
click at [653, 197] on button "Sample Response" at bounding box center [693, 195] width 90 height 26
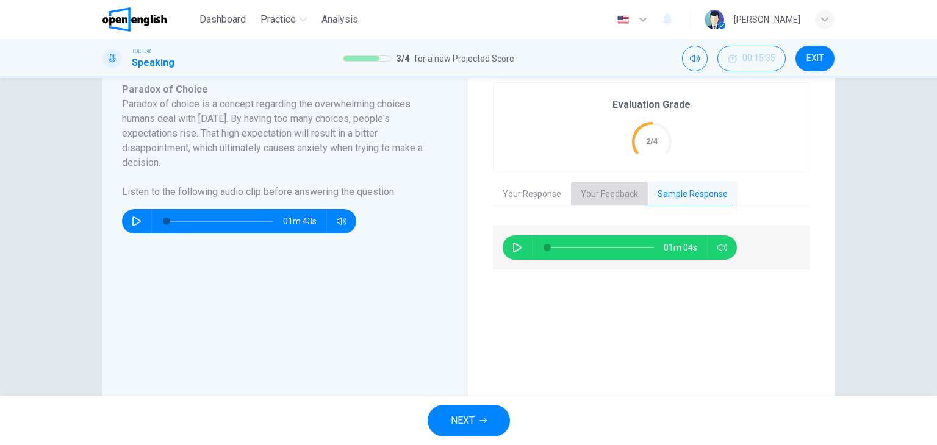
click at [622, 197] on button "Your Feedback" at bounding box center [609, 195] width 77 height 26
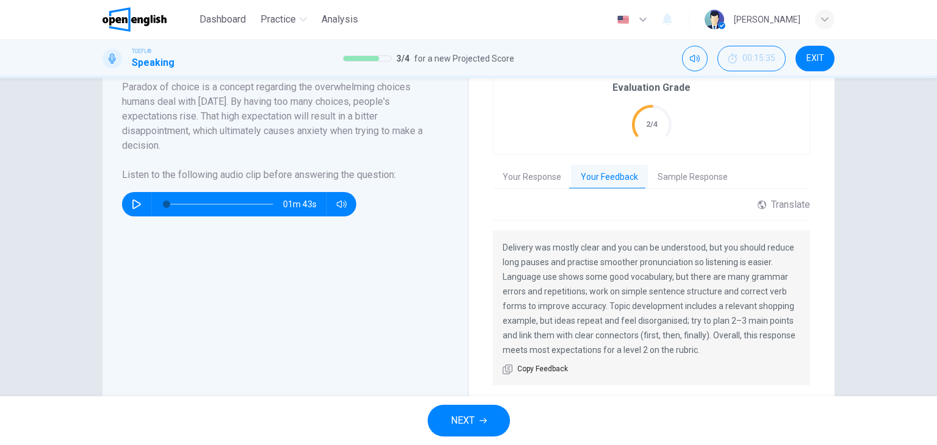
scroll to position [242, 0]
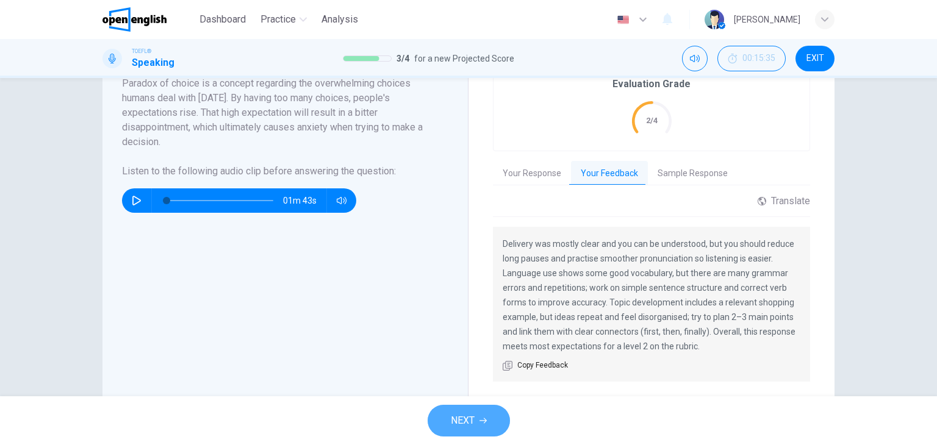
click at [481, 415] on button "NEXT" at bounding box center [469, 421] width 82 height 32
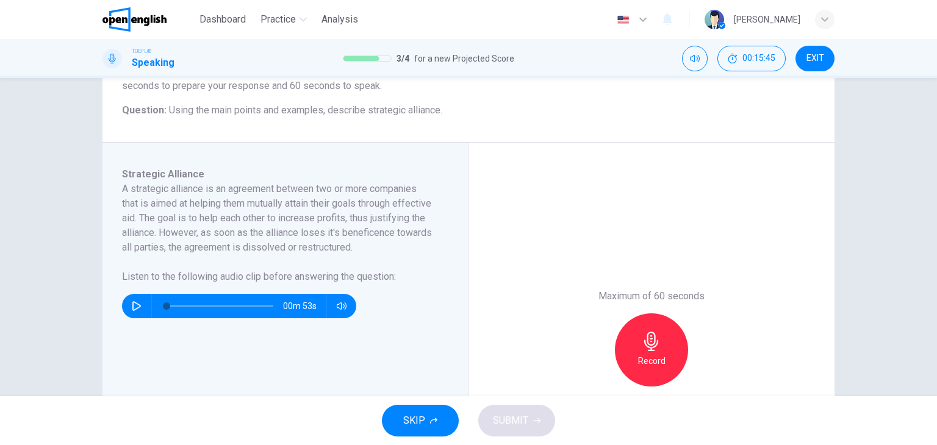
scroll to position [138, 0]
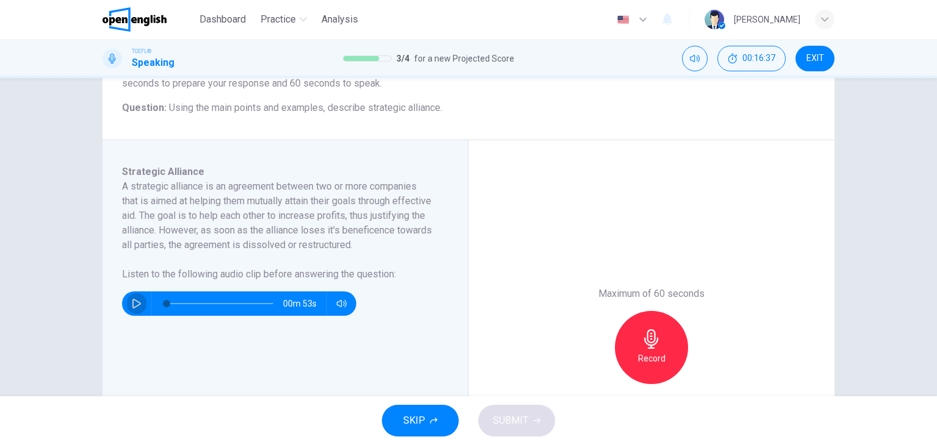
click at [134, 309] on icon "button" at bounding box center [137, 304] width 10 height 10
click at [217, 312] on span at bounding box center [220, 303] width 107 height 17
click at [210, 307] on span at bounding box center [212, 303] width 7 height 7
type input "*"
click at [653, 339] on icon "button" at bounding box center [652, 339] width 20 height 20
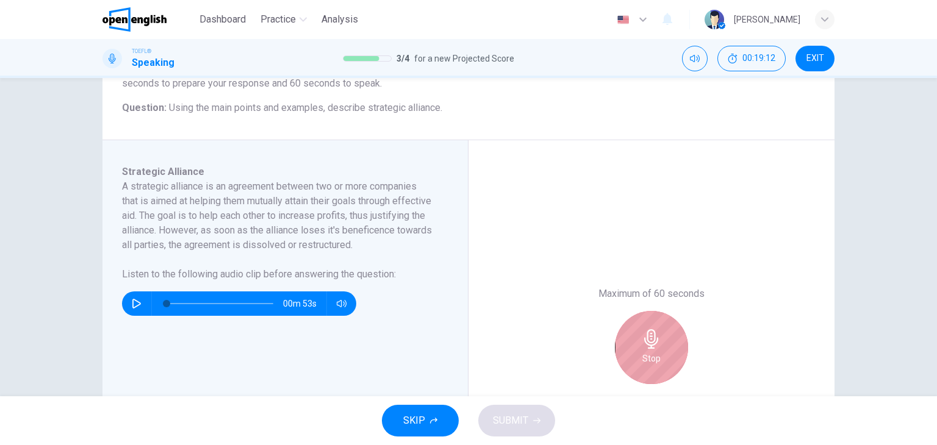
click at [681, 333] on div "Stop" at bounding box center [651, 347] width 73 height 73
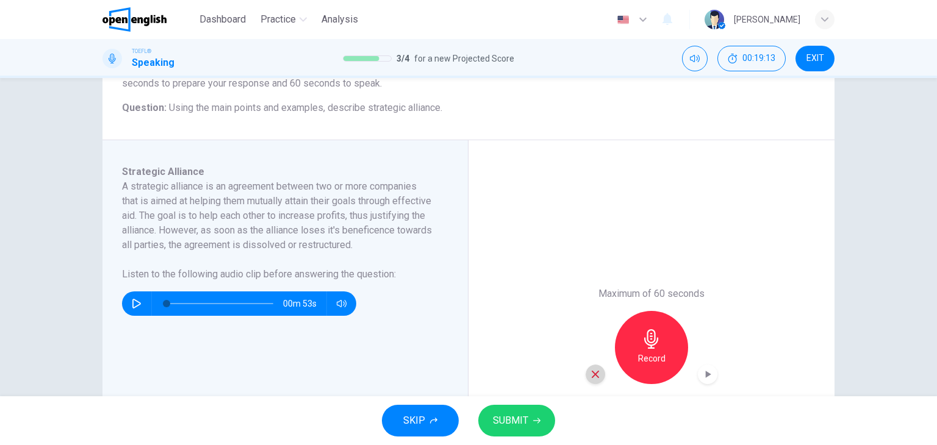
click at [592, 372] on icon "button" at bounding box center [595, 374] width 11 height 11
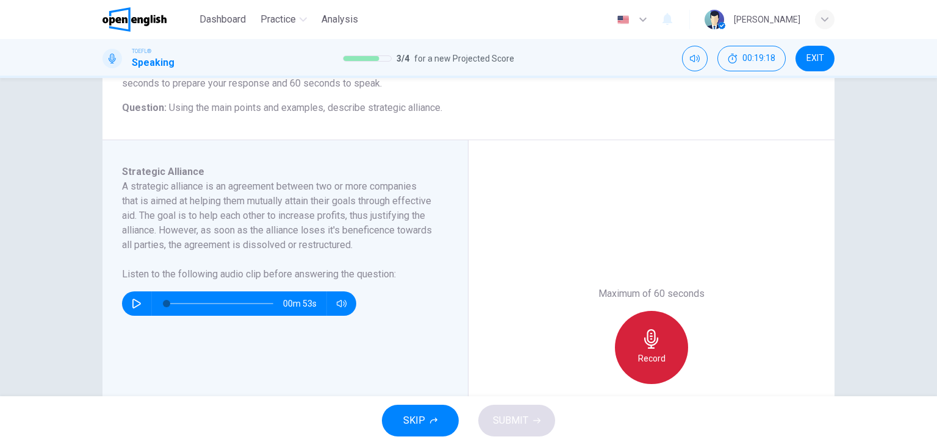
click at [648, 355] on h6 "Record" at bounding box center [651, 358] width 27 height 15
click at [661, 328] on div "Stop" at bounding box center [651, 347] width 73 height 73
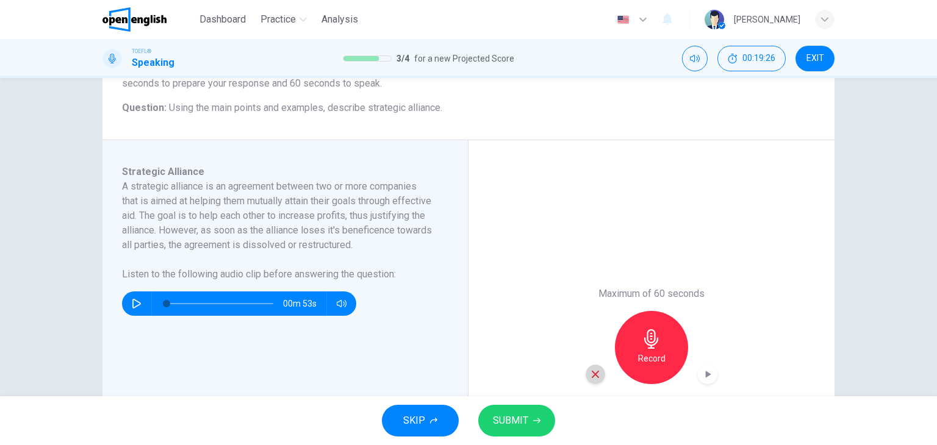
click at [593, 378] on icon "button" at bounding box center [595, 374] width 11 height 11
click at [649, 359] on h6 "Record" at bounding box center [651, 358] width 27 height 15
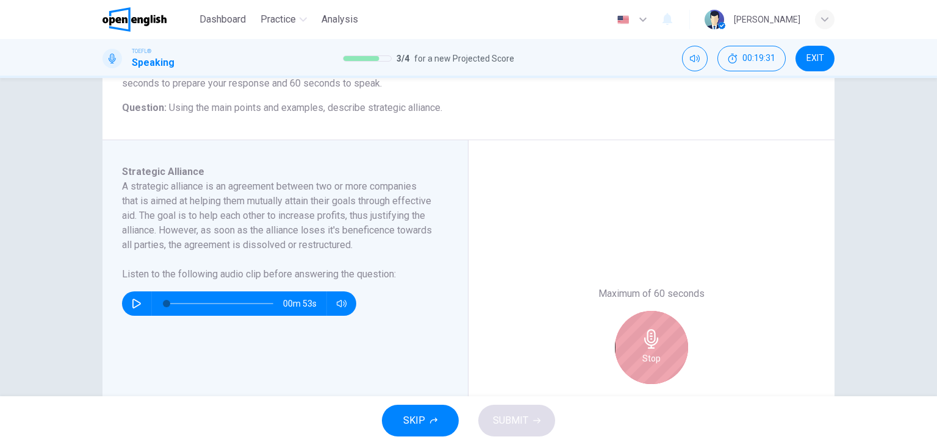
click at [664, 356] on div "Stop" at bounding box center [651, 347] width 73 height 73
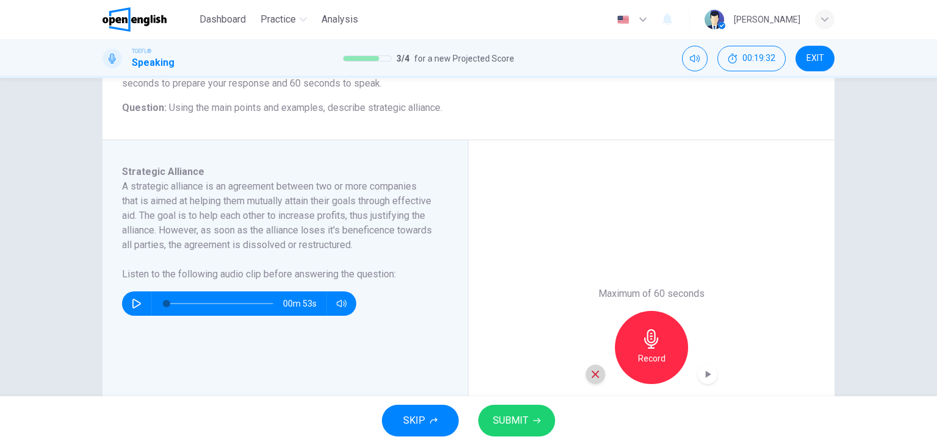
click at [592, 379] on div "button" at bounding box center [596, 375] width 20 height 20
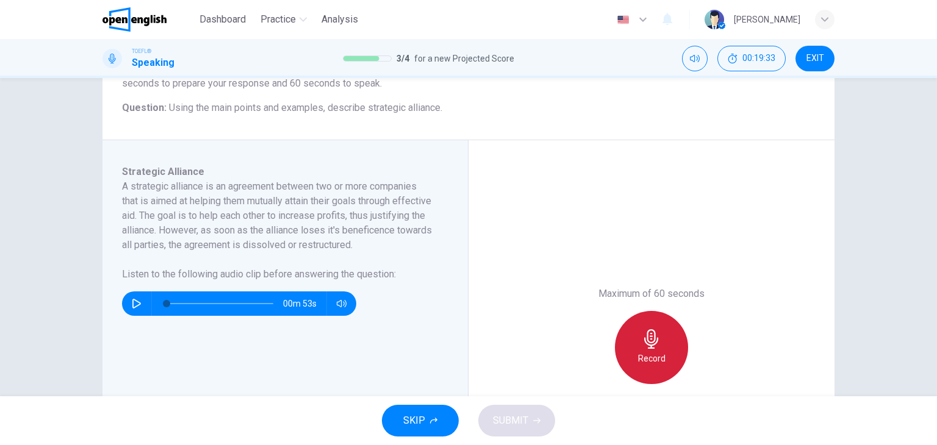
click at [671, 339] on div "Record" at bounding box center [651, 347] width 73 height 73
click at [659, 354] on div "Stop" at bounding box center [651, 347] width 73 height 73
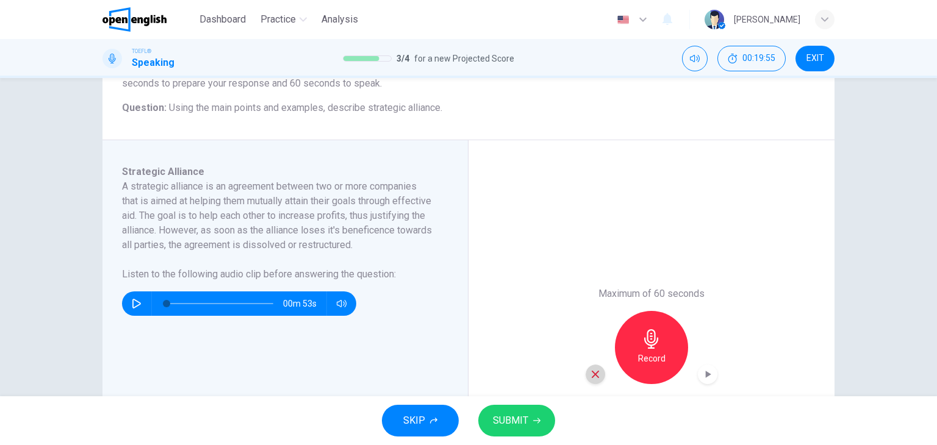
click at [595, 376] on icon "button" at bounding box center [595, 374] width 7 height 7
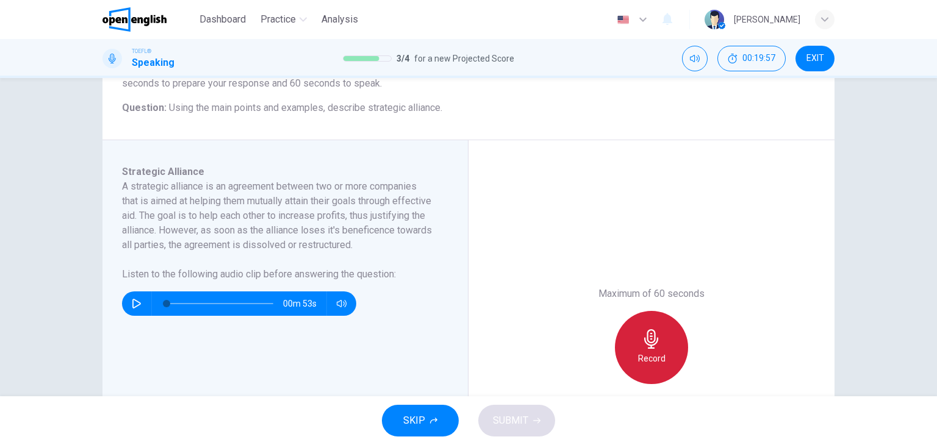
click at [650, 356] on h6 "Record" at bounding box center [651, 358] width 27 height 15
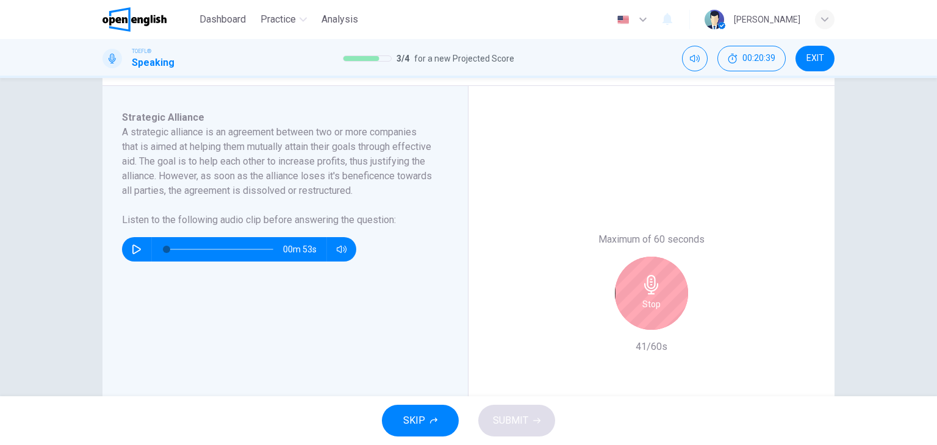
scroll to position [193, 0]
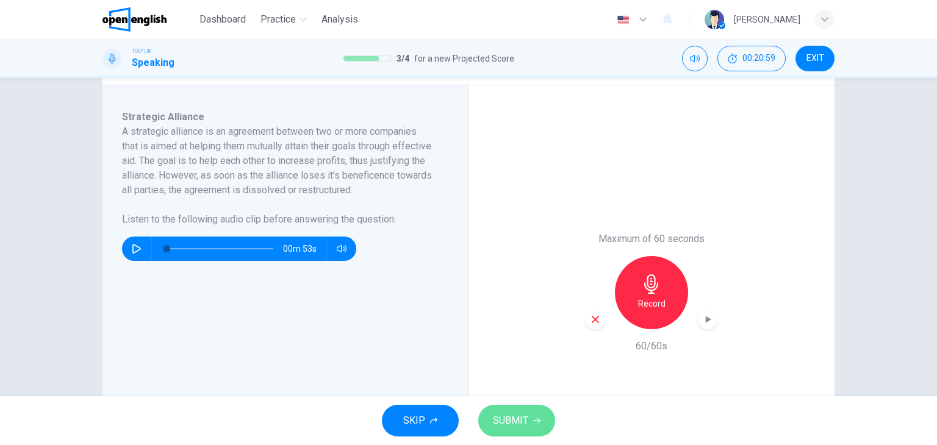
click at [537, 428] on button "SUBMIT" at bounding box center [516, 421] width 77 height 32
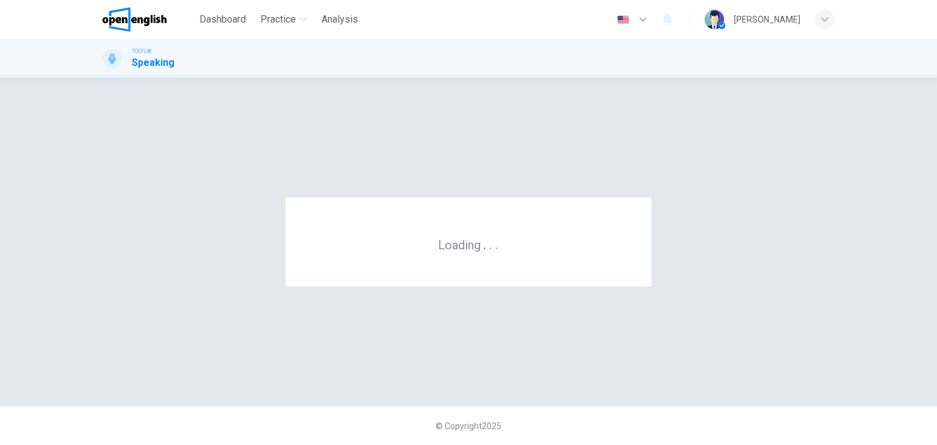
scroll to position [0, 0]
